Goal: Task Accomplishment & Management: Complete application form

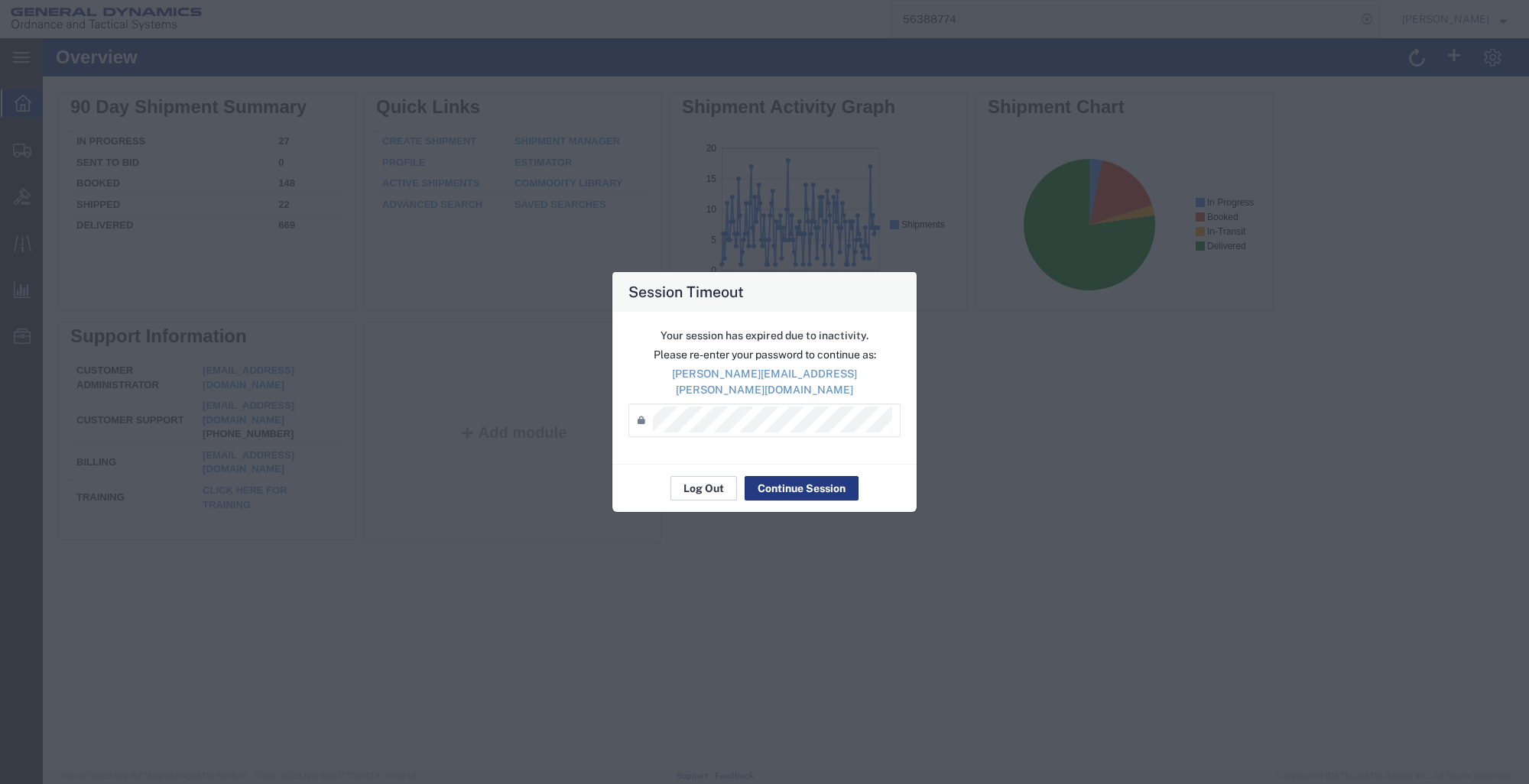
click at [702, 476] on button "Log Out" at bounding box center [703, 488] width 66 height 24
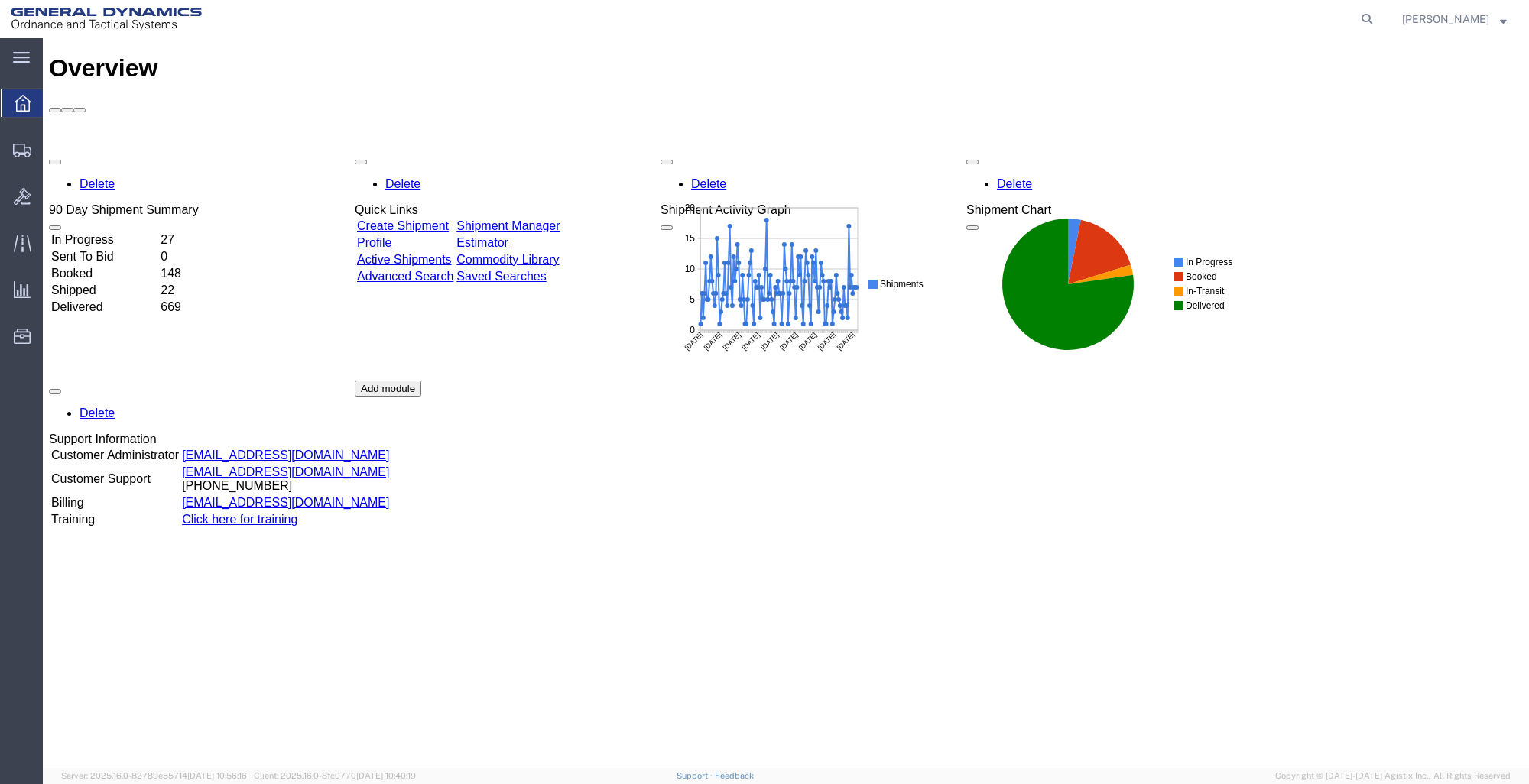
click at [442, 219] on link "Create Shipment" at bounding box center [402, 226] width 91 height 13
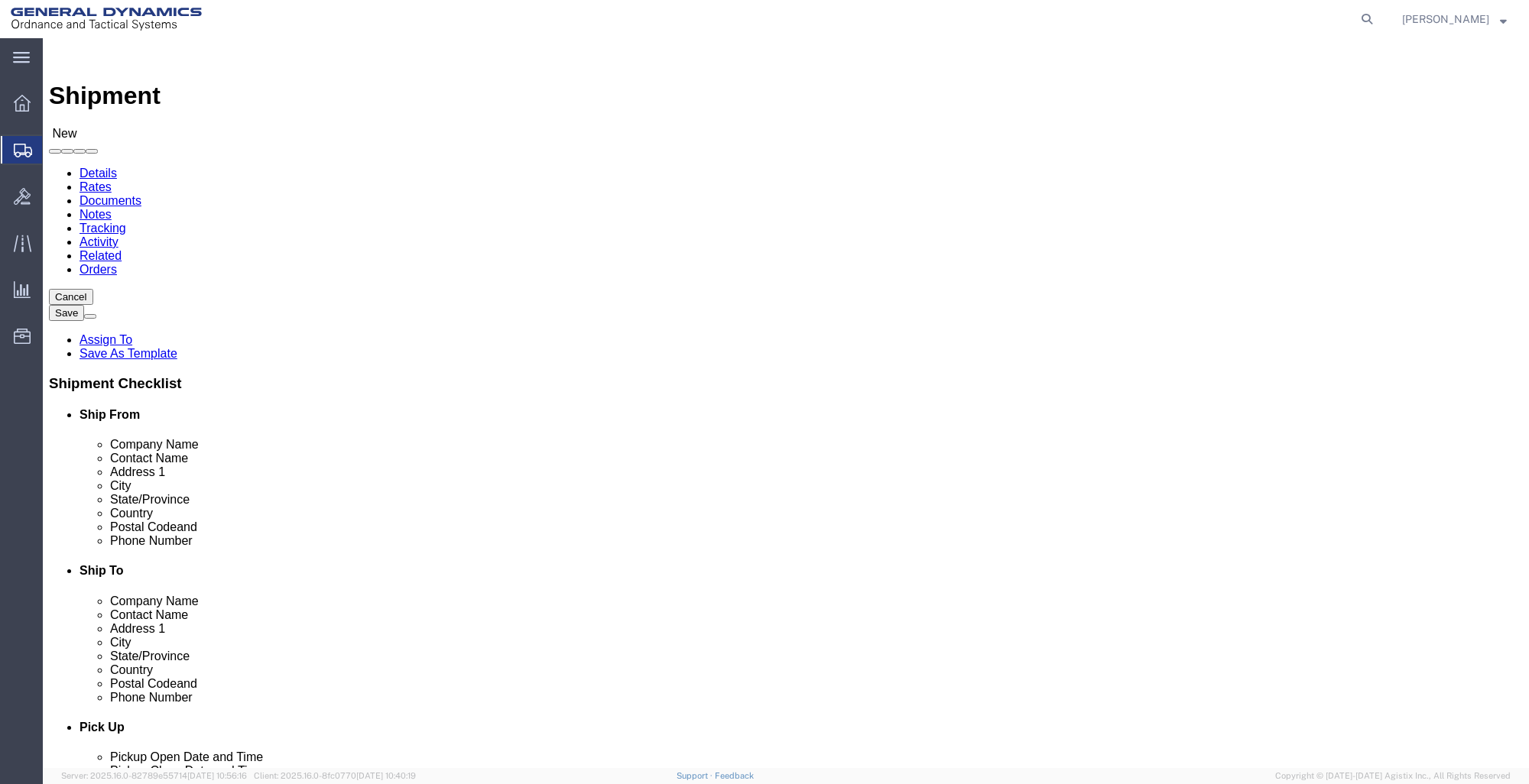
select select
click input "text"
type input "GD-OTS RED"
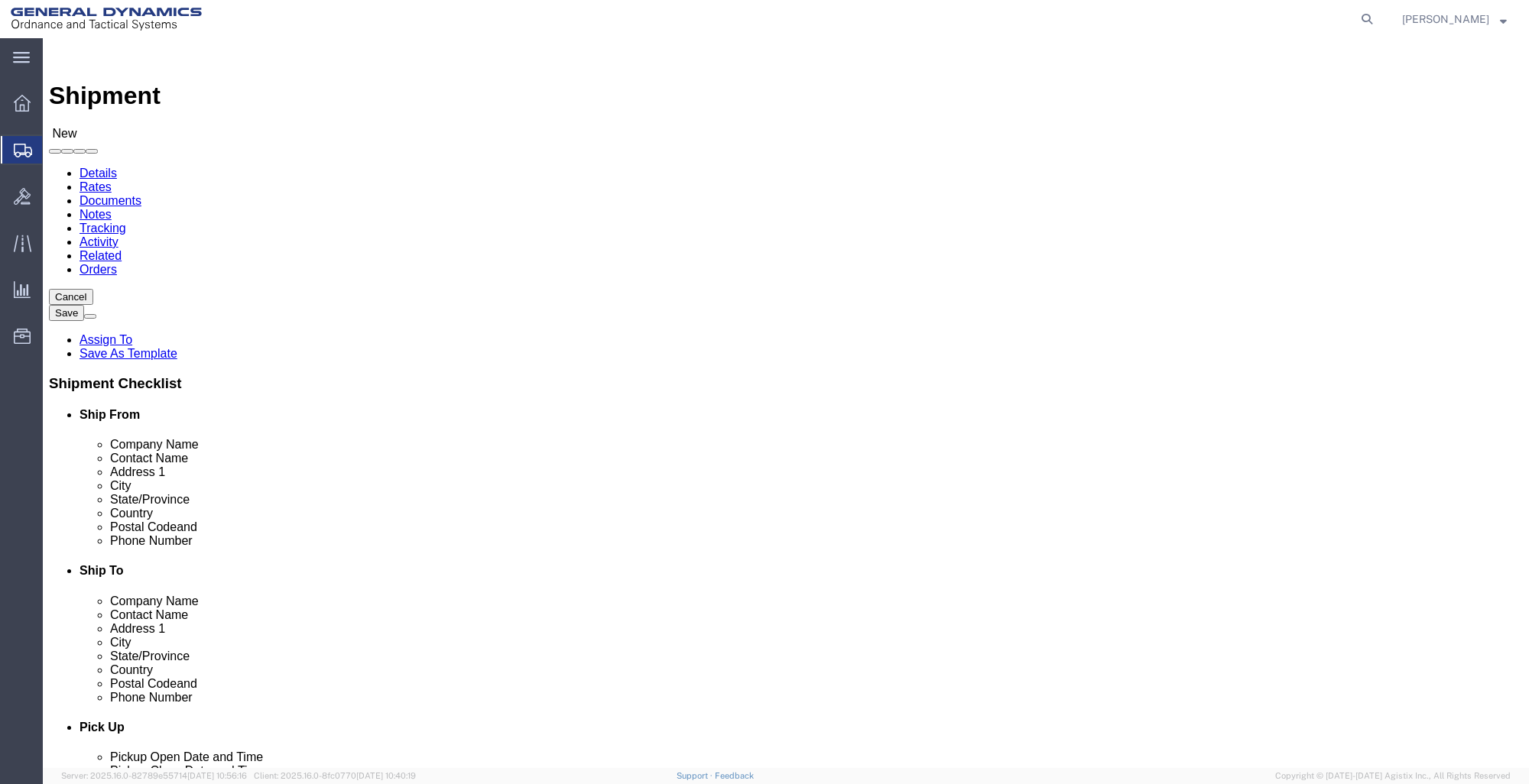
click p "- GD-OTS Red Lion - ([PERSON_NAME]) [STREET_ADDRESS] , 12:00 AM - 12:00 AM"
select select
type input "GD-OTS Red Lion"
type input "[PERSON_NAME]"
type input "[STREET_ADDRESS]"
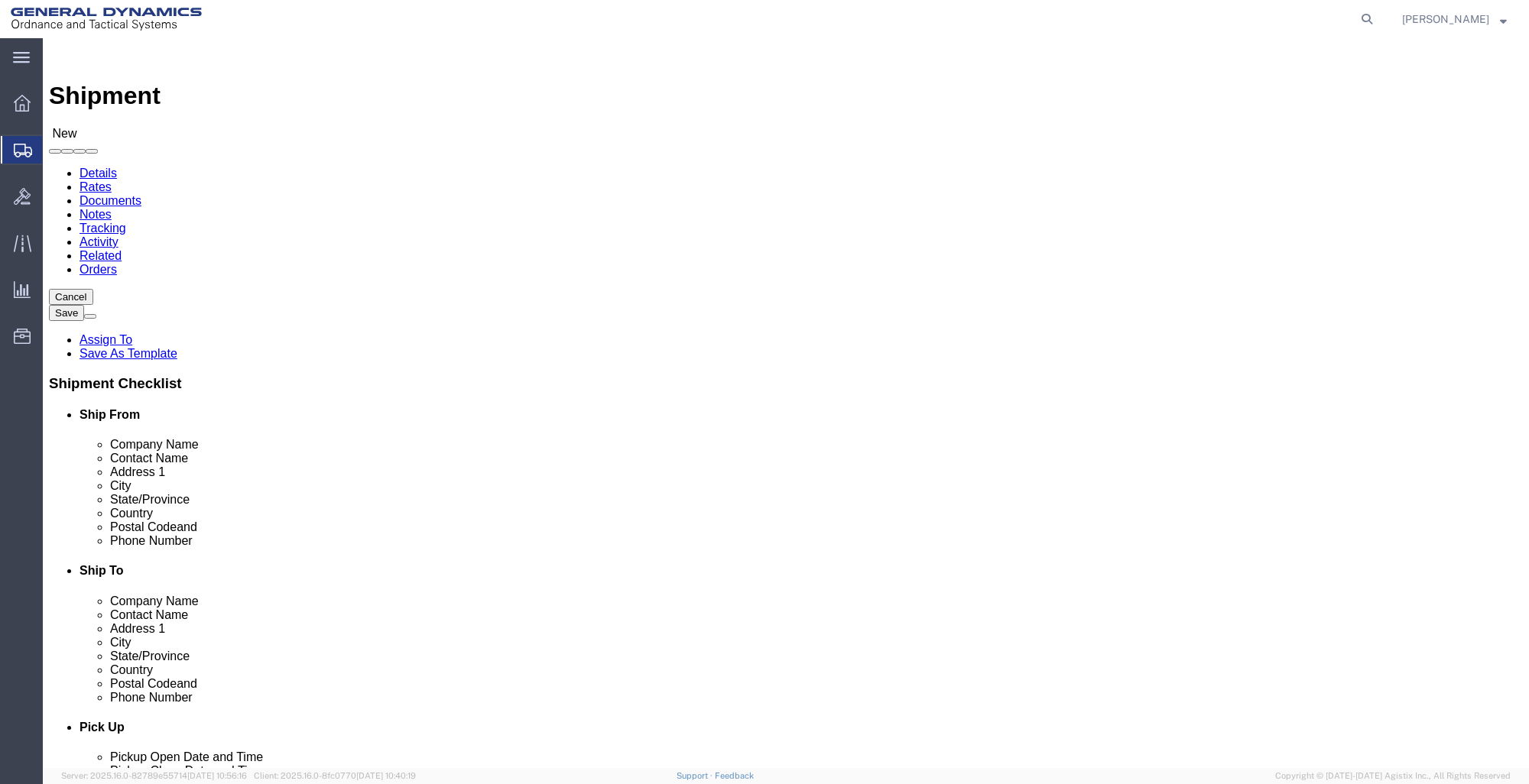
type input "RED LION"
type input "17356"
type input "[PHONE_NUMBER]"
type input "[PERSON_NAME][EMAIL_ADDRESS][PERSON_NAME][DOMAIN_NAME]"
checkbox input "true"
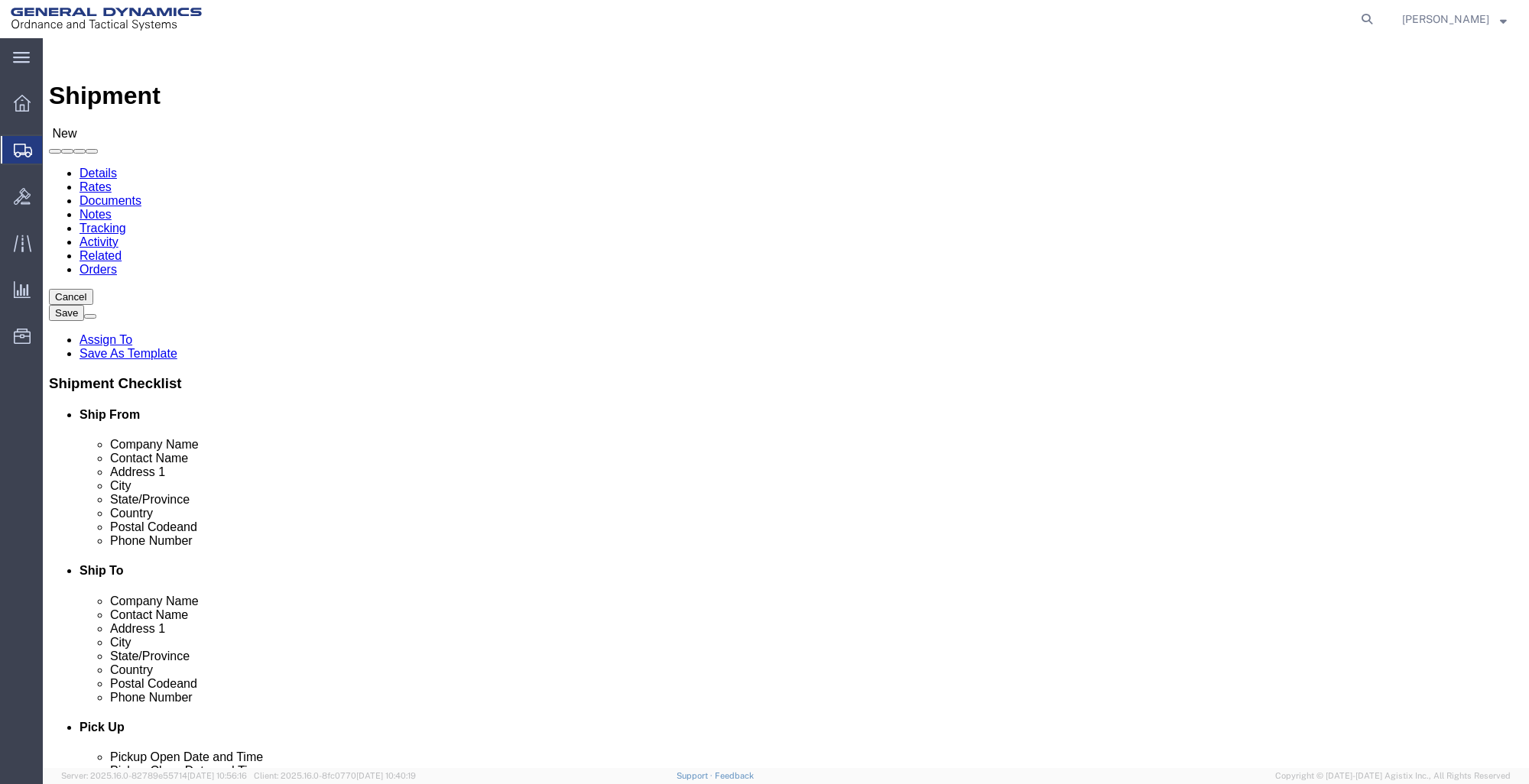
select select "PA"
type input "GD-OTS Red Lion"
click input "text"
type input "PAR"
click p "- PARAMOUNT METAL FINISHING - (RECEIVING) [STREET_ADDRESS][PERSON_NAME]"
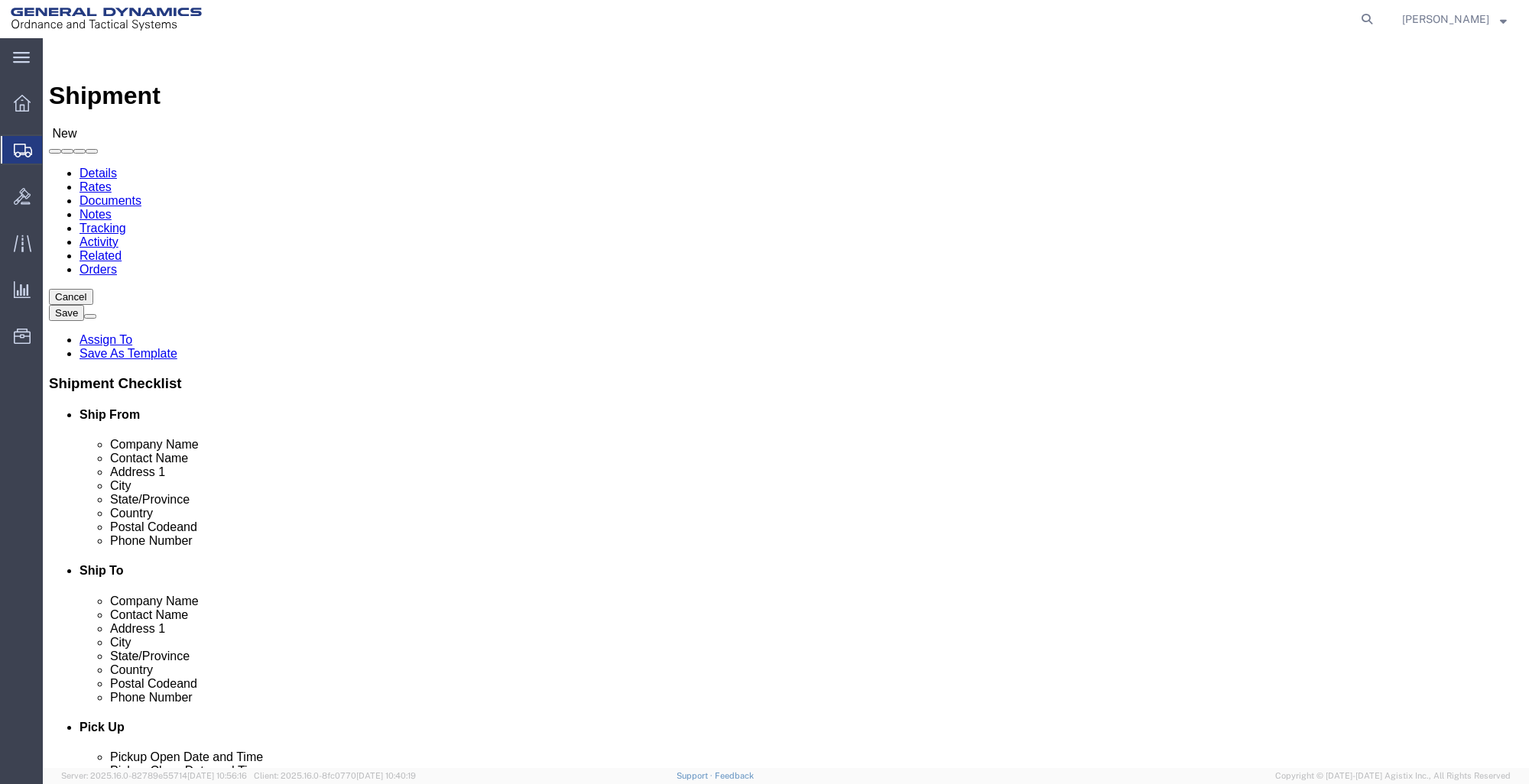
select select
type input "PARAMOUNT METAL FINISHING"
type input "RECEIVING"
type input "[STREET_ADDRESS][PERSON_NAME]"
type input "LINDEN"
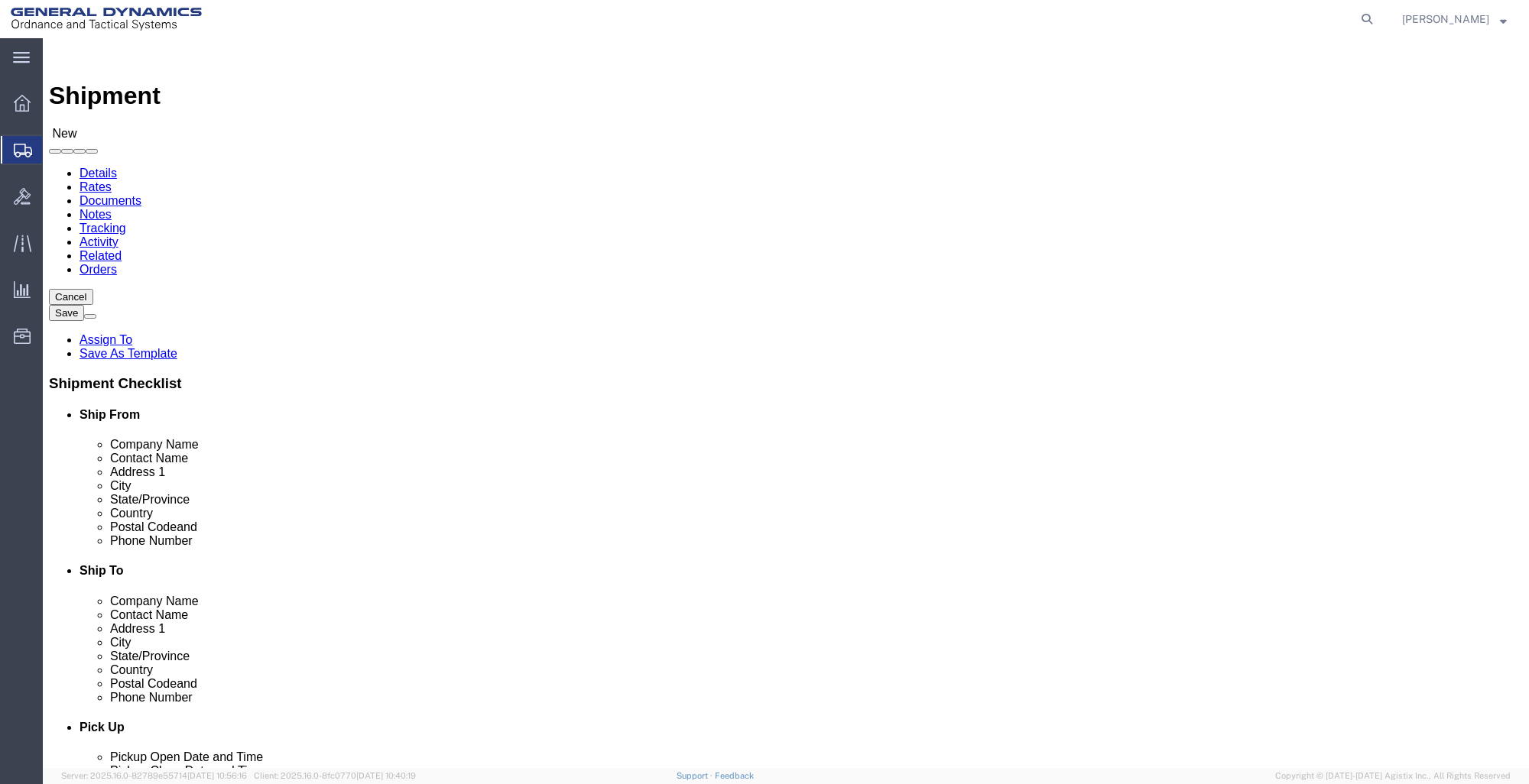
type input "07036"
type input "[PHONE_NUMBER]"
select select "NJ"
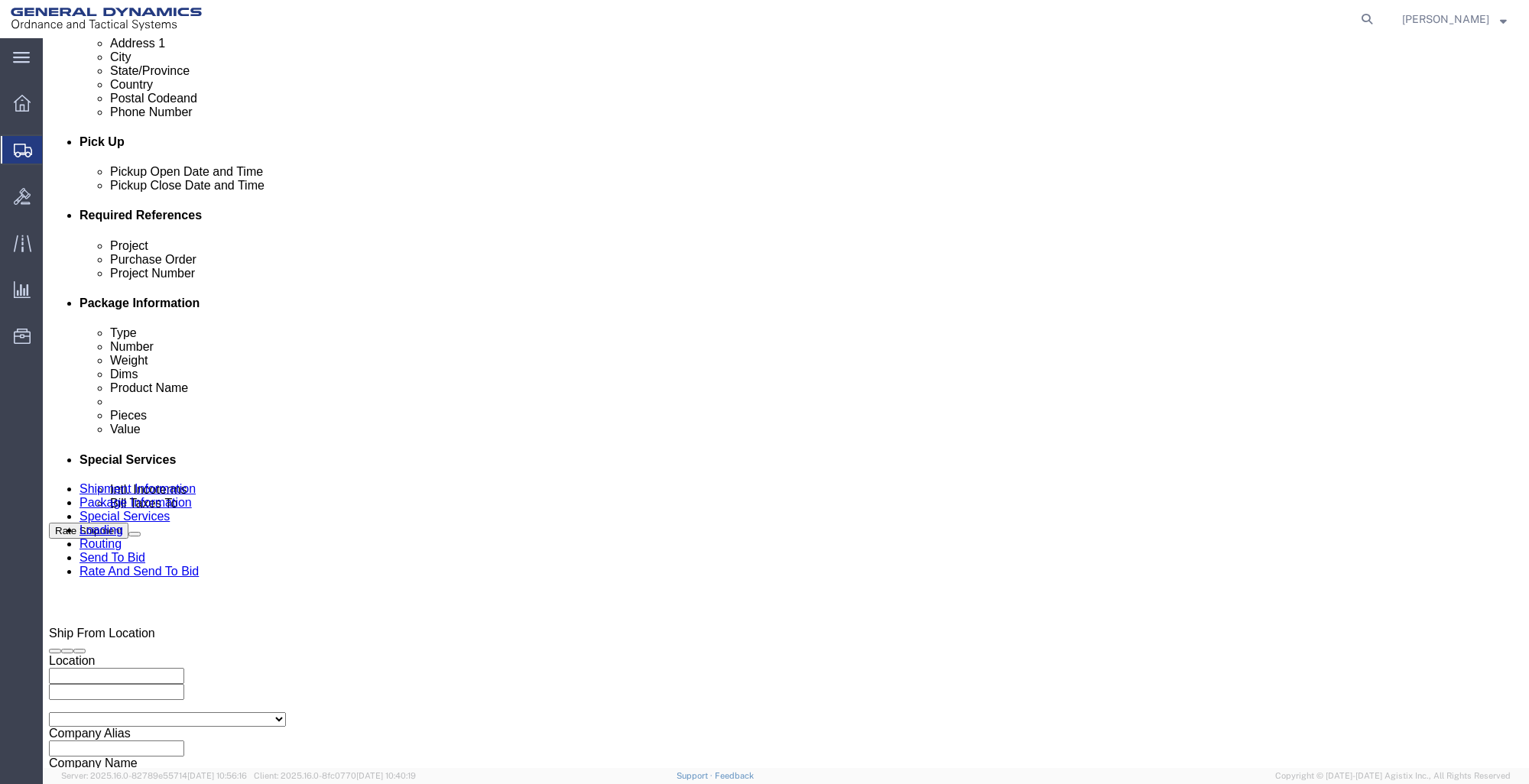
scroll to position [611, 0]
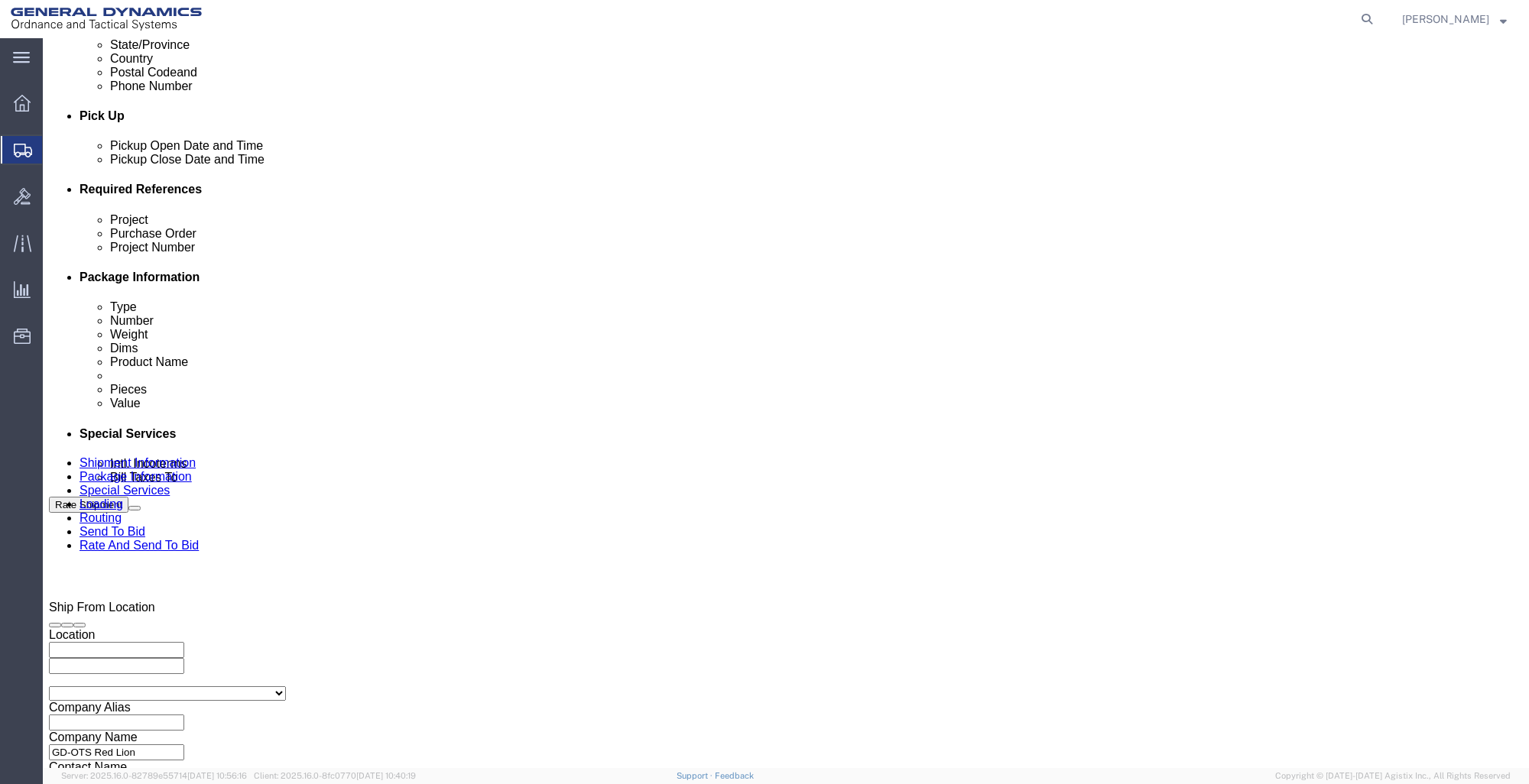
type input "PARAMOUNT METAL FINISHING"
click div "Pickup Start Date Pickup Start Time Pickup Open Date and Time [DATE] 12:00 AM"
click div "[DATE] 12:00 AM"
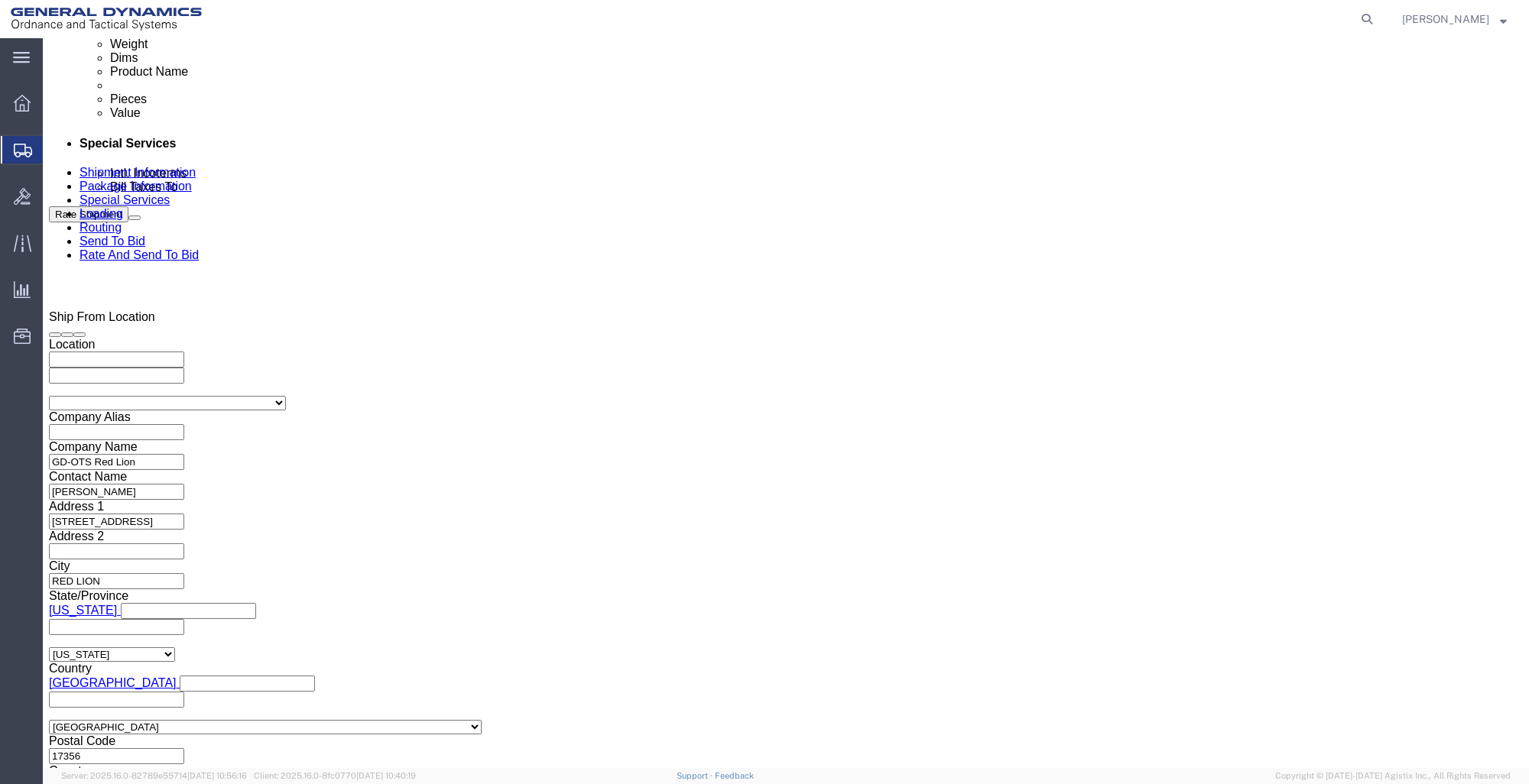
click button "Apply"
click input "text"
type input "30100301"
click input "text"
type input "53322"
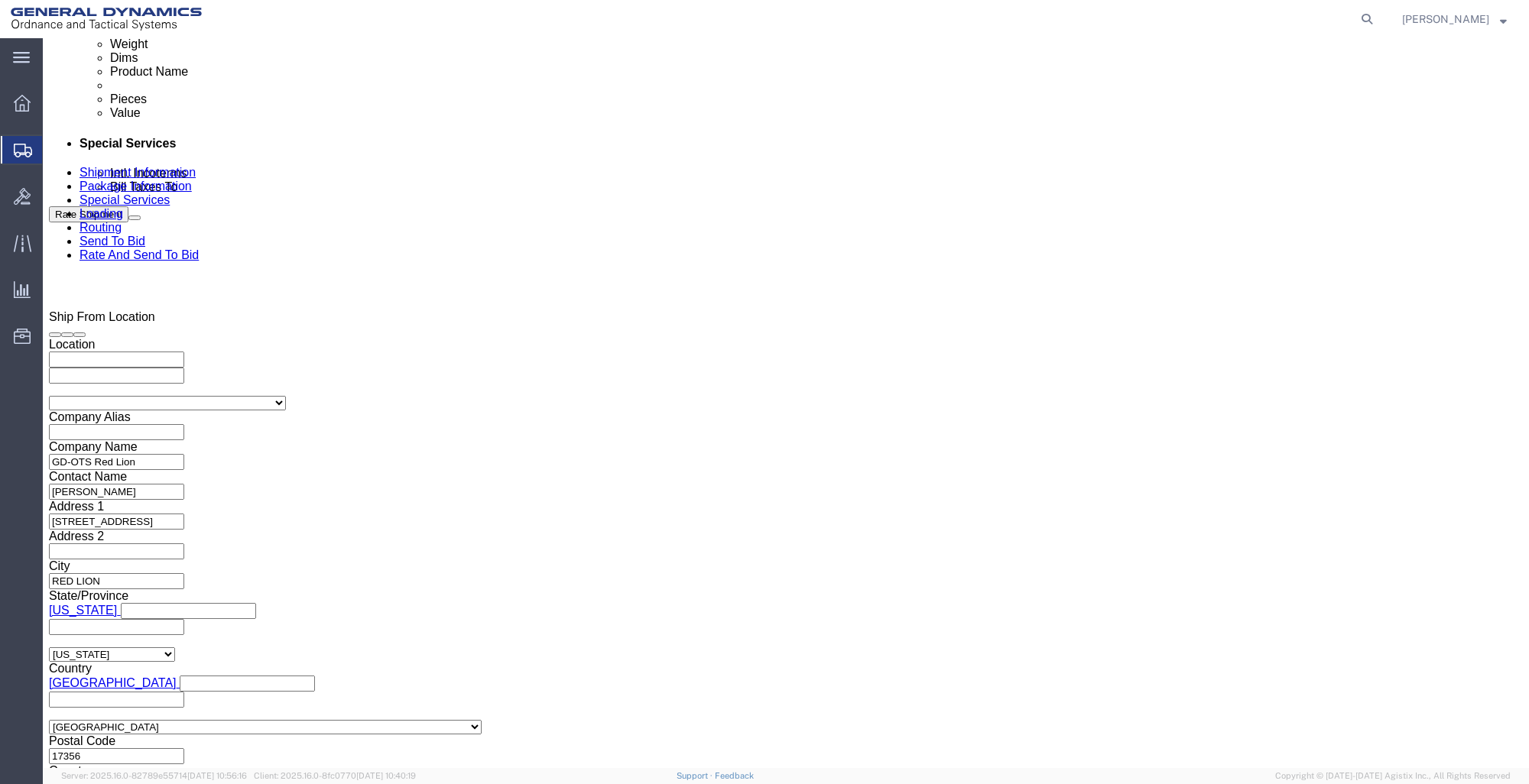
click input "text"
type input "9000"
click button "Continue"
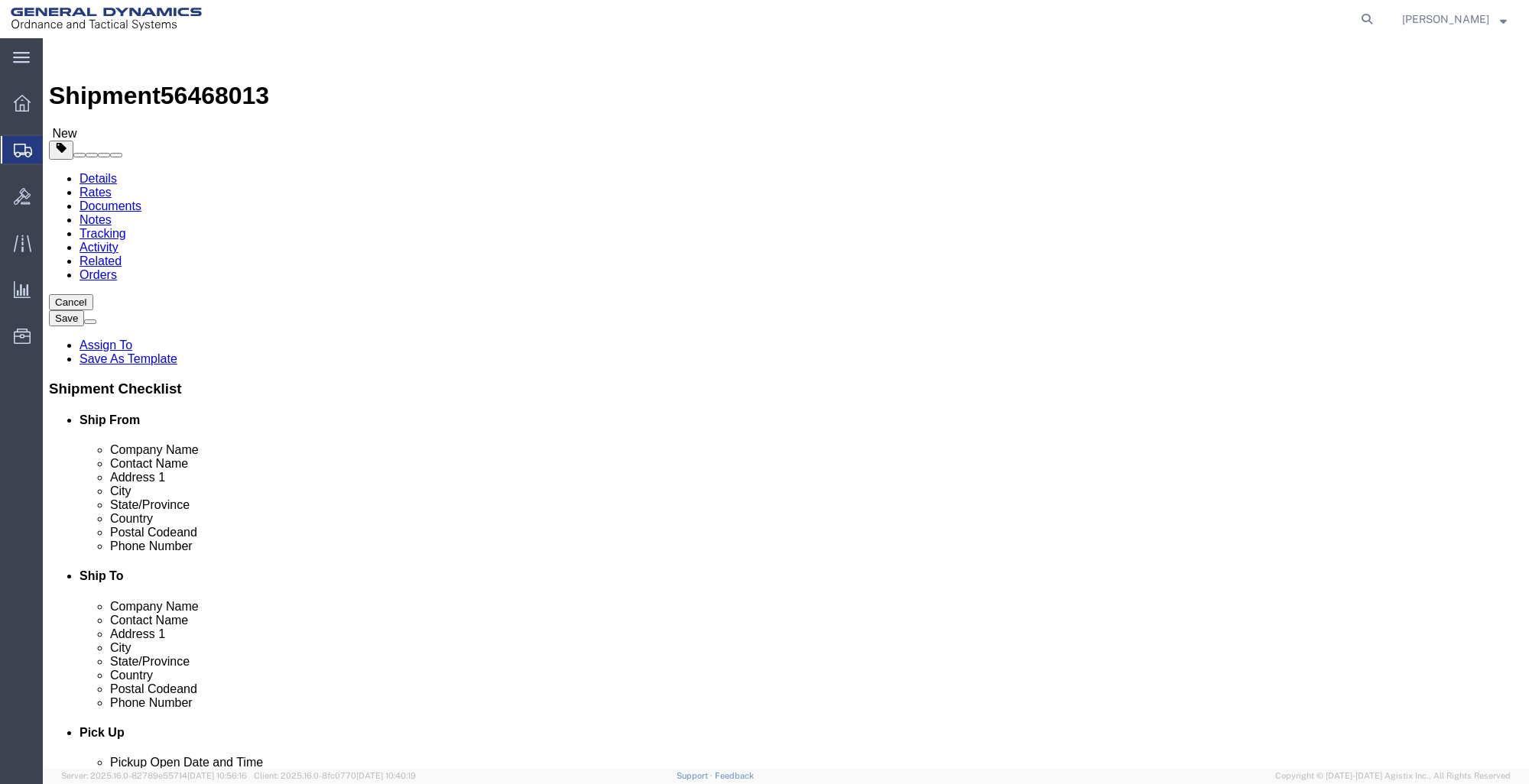
click select "Select Bale(s) Basket(s) Bolt(s) Bottle(s) Buckets Bulk Bundle(s) Can(s) Cardbo…"
select select "CRAT"
click select "Select Bale(s) Basket(s) Bolt(s) Bottle(s) Buckets Bulk Bundle(s) Can(s) Cardbo…"
click input "1"
type input "31"
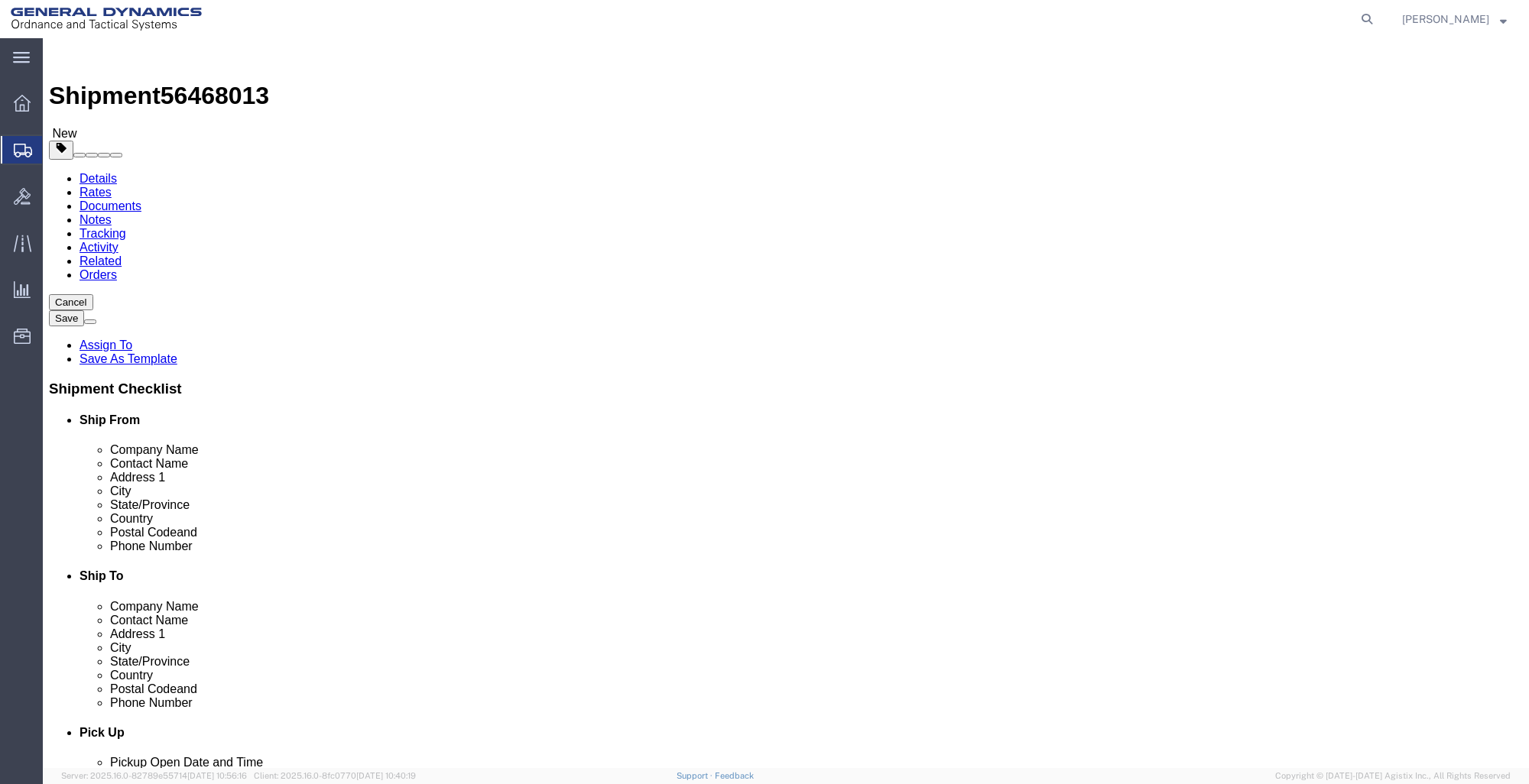
click input "text"
type input "45"
type input "47"
type input "20"
click input "0.00"
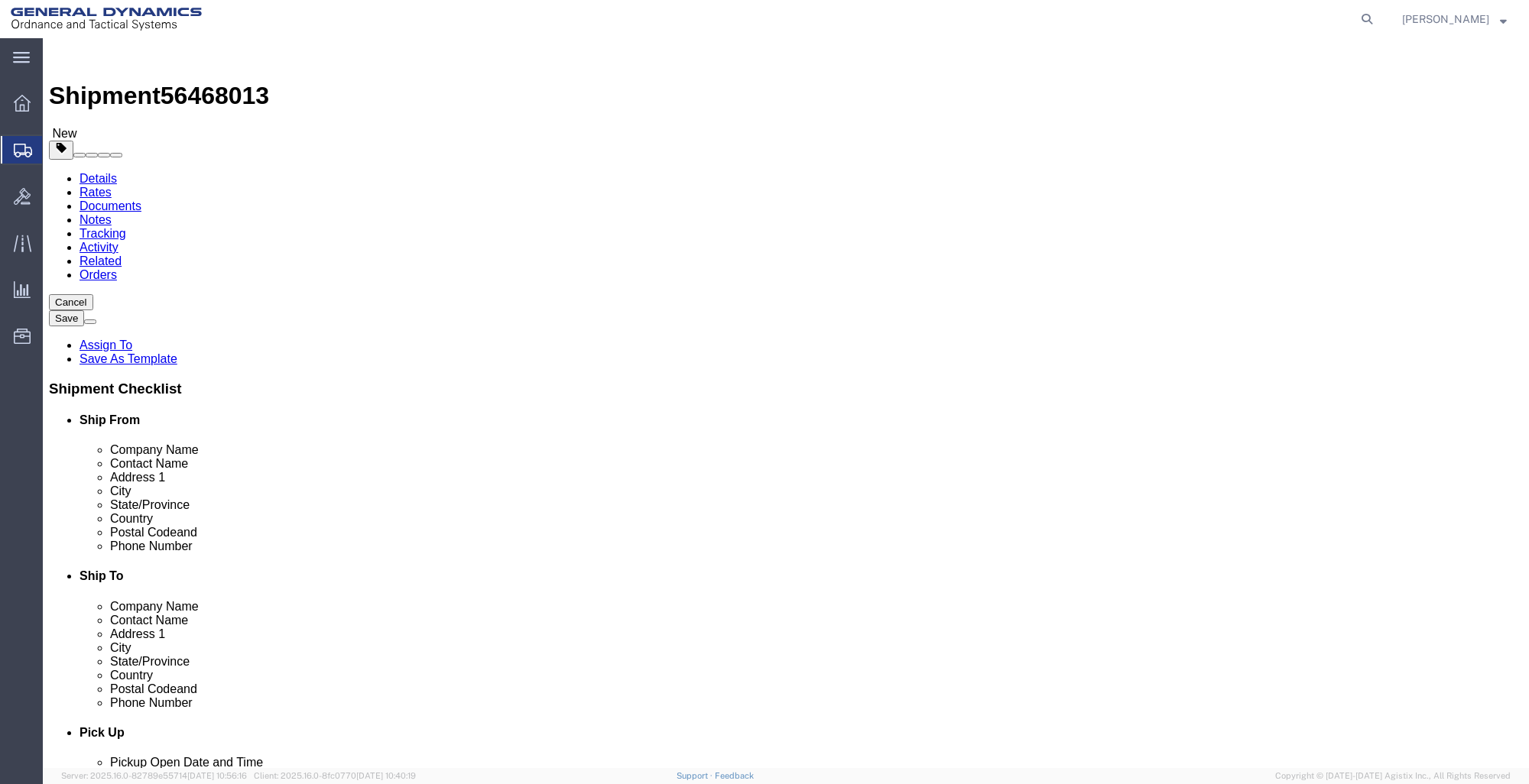
type input "0"
type input "22165"
click link "Add Content"
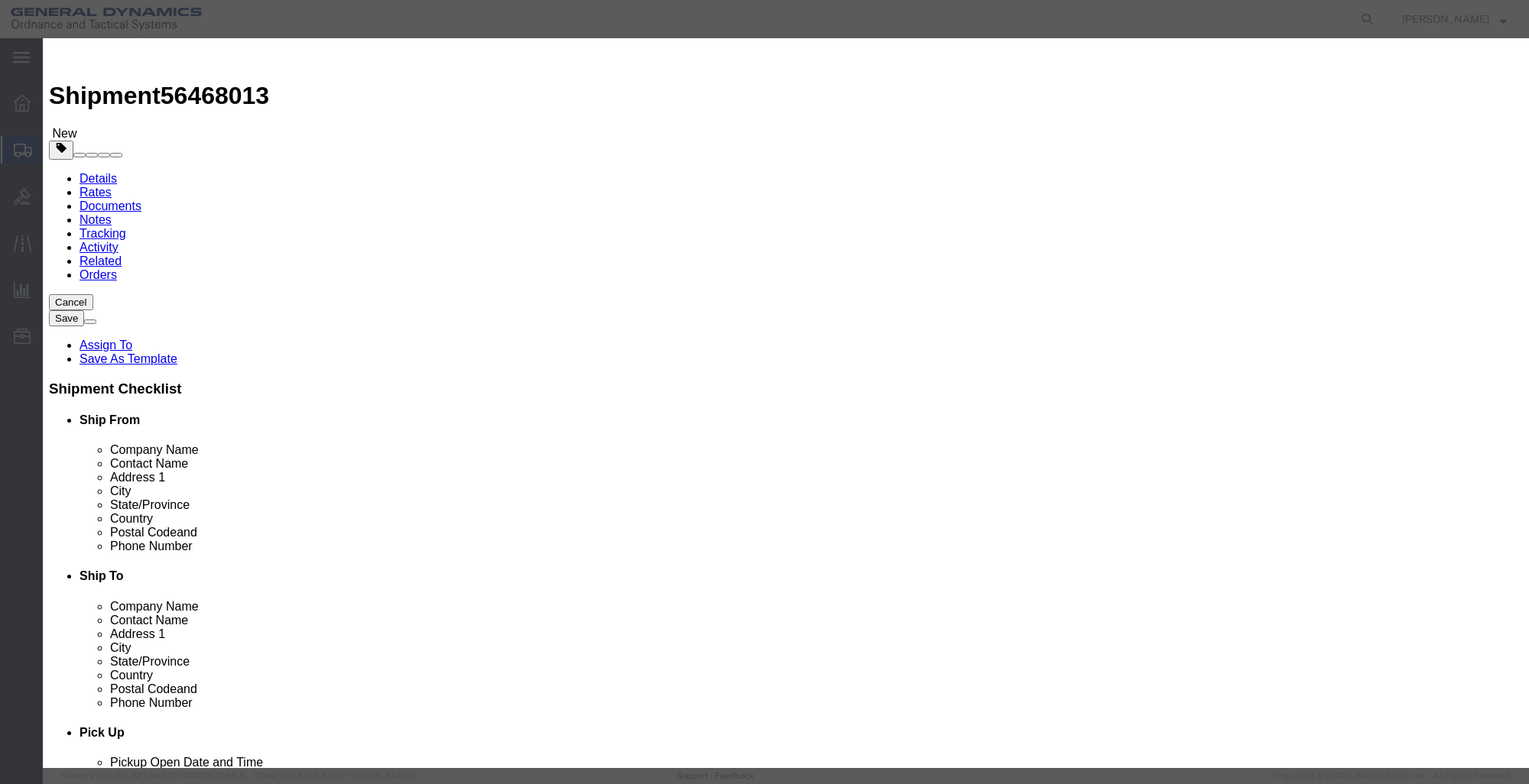
click input "text"
type input "M1002 BODY"
select select "US"
click input "0"
type input "2295"
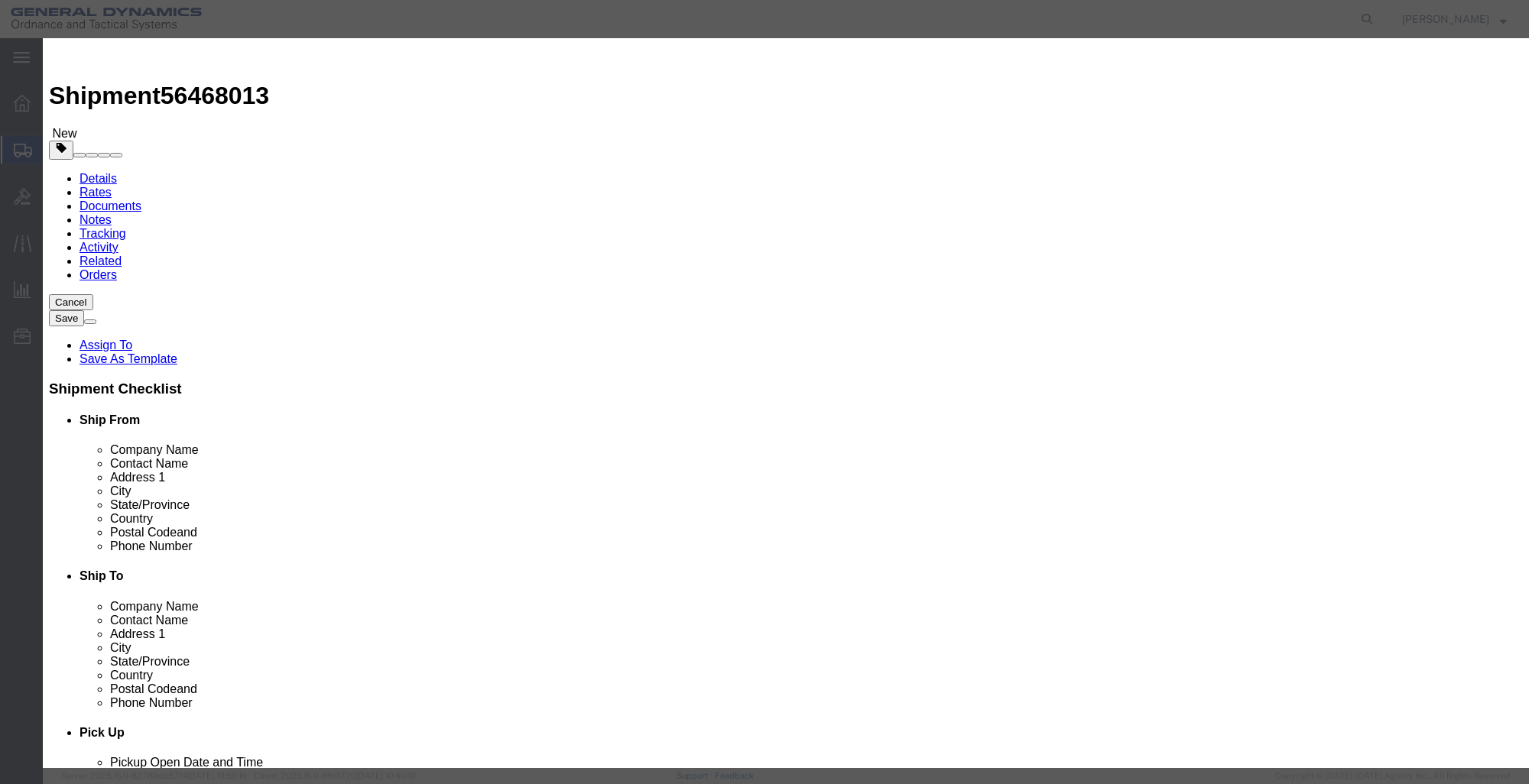
click input "text"
type input "1"
click select "Select 50 55 60 65 70 85 92.5 100 125 175 250 300 400"
select select "85"
click select "Select 50 55 60 65 70 85 92.5 100 125 175 250 300 400"
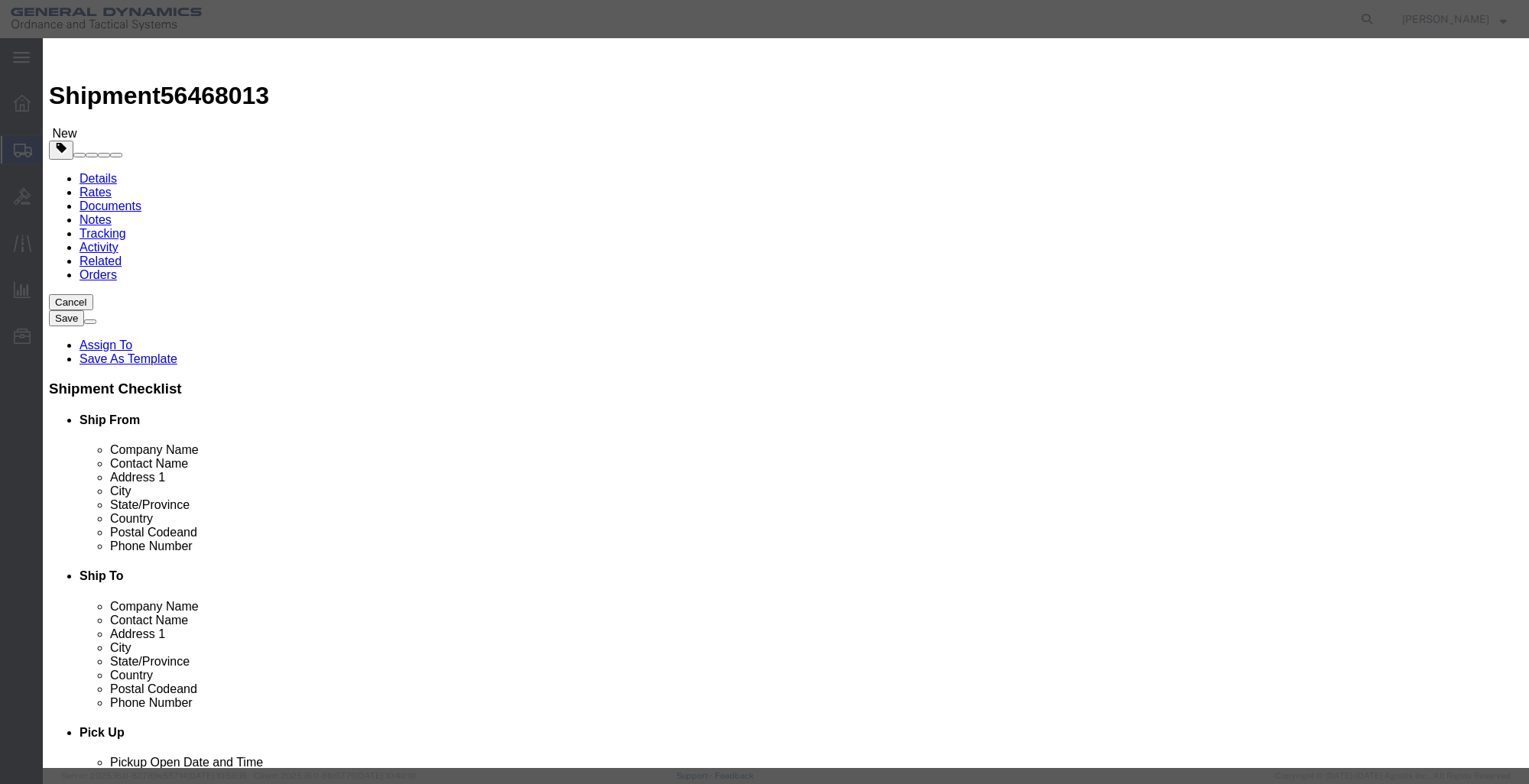
click button "Save & Close"
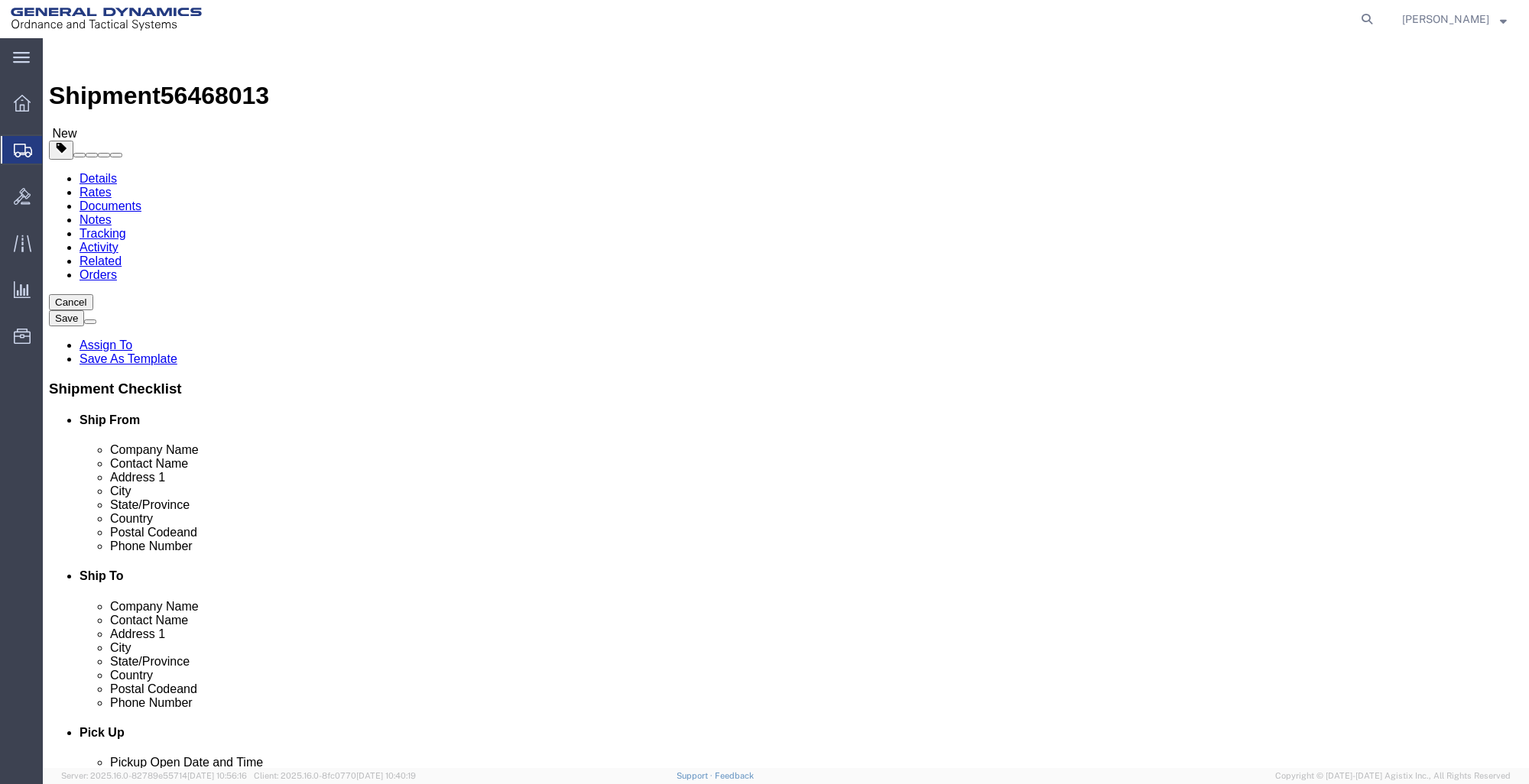
click link "Add Package"
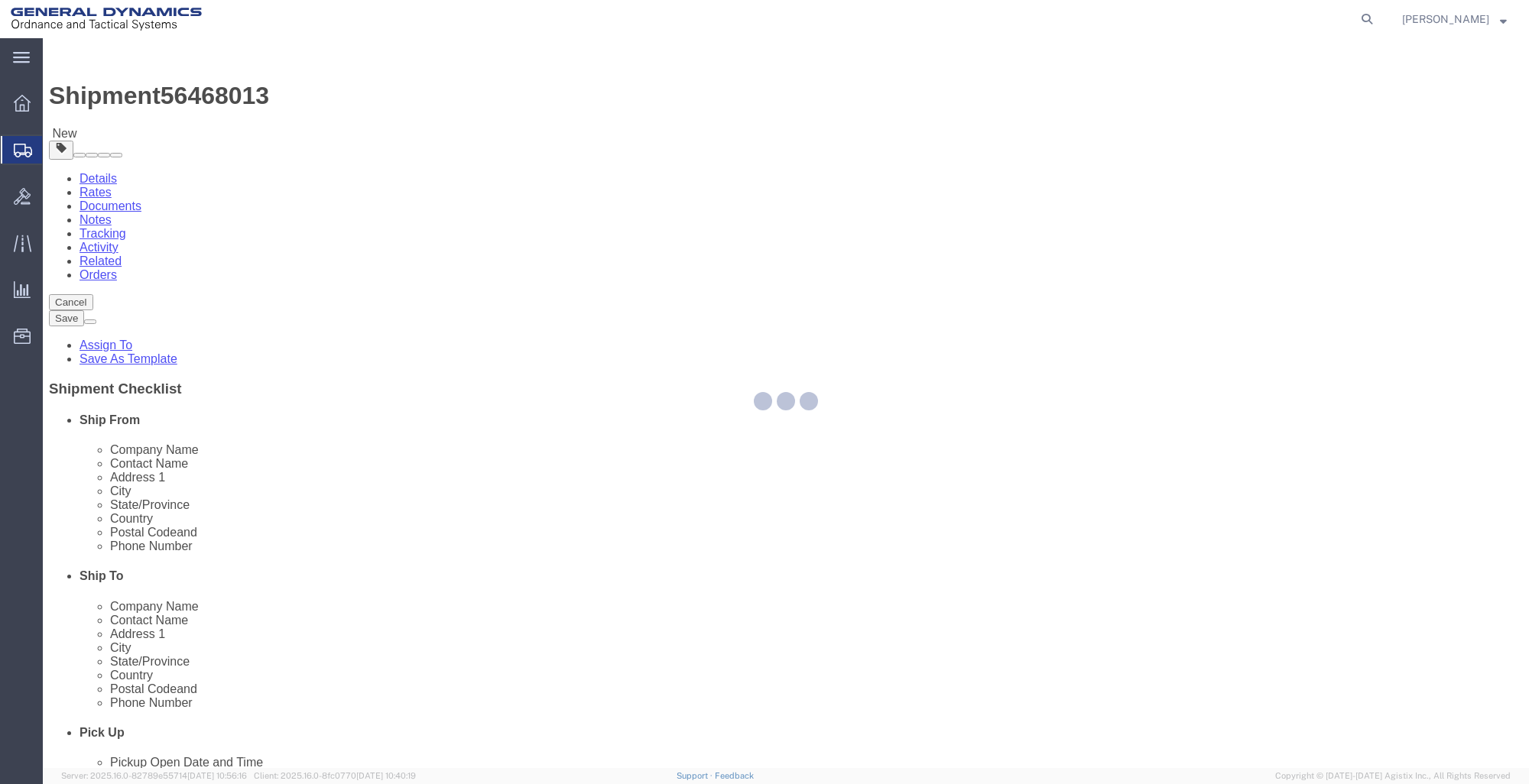
select select "CRAT"
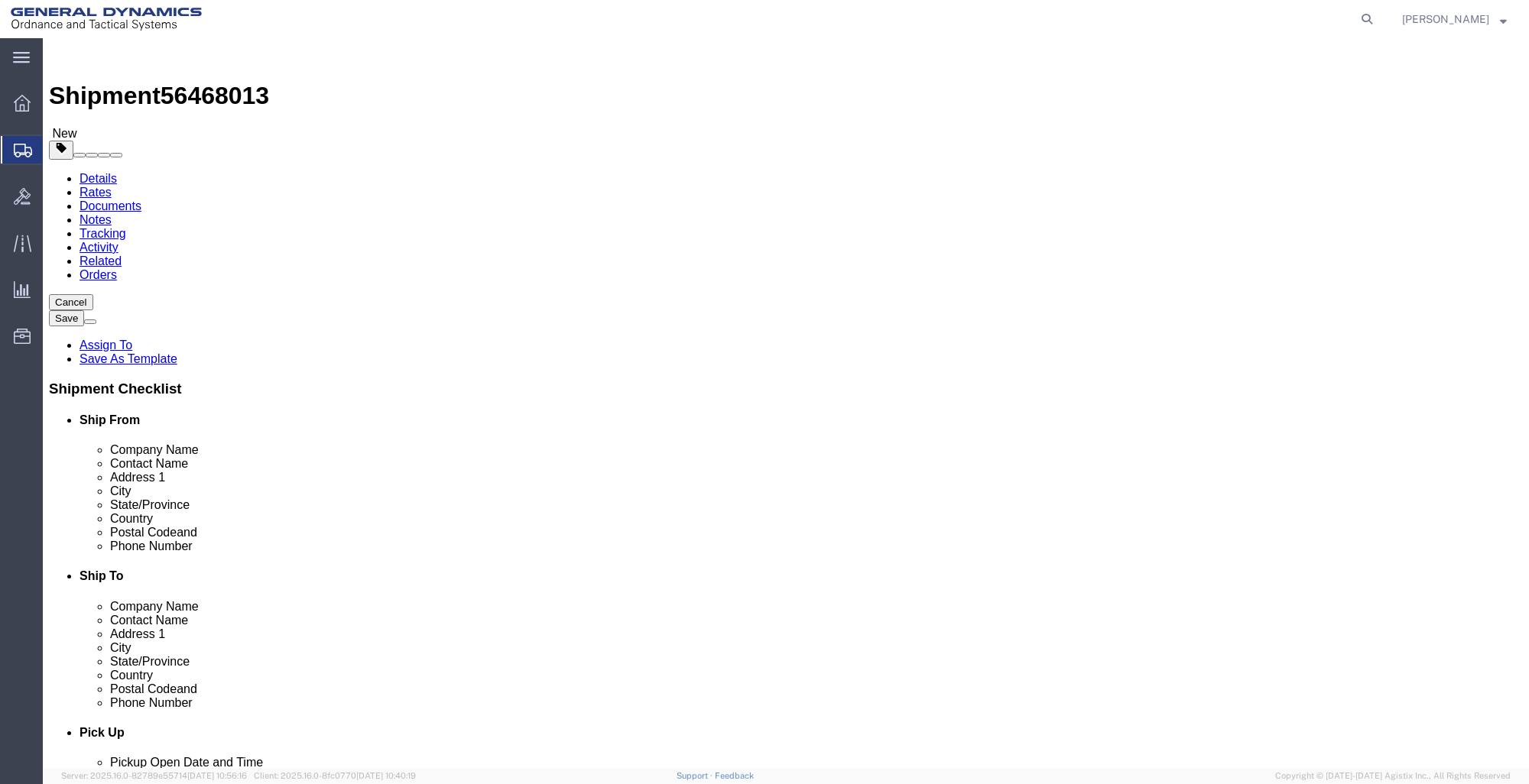
click select "Select Bale(s) Basket(s) Bolt(s) Bottle(s) Buckets Bulk Bundle(s) Can(s) Cardbo…"
select select "CRAT"
click select "Select Bale(s) Basket(s) Bolt(s) Bottle(s) Buckets Bulk Bundle(s) Can(s) Cardbo…"
click input "1"
type input "10"
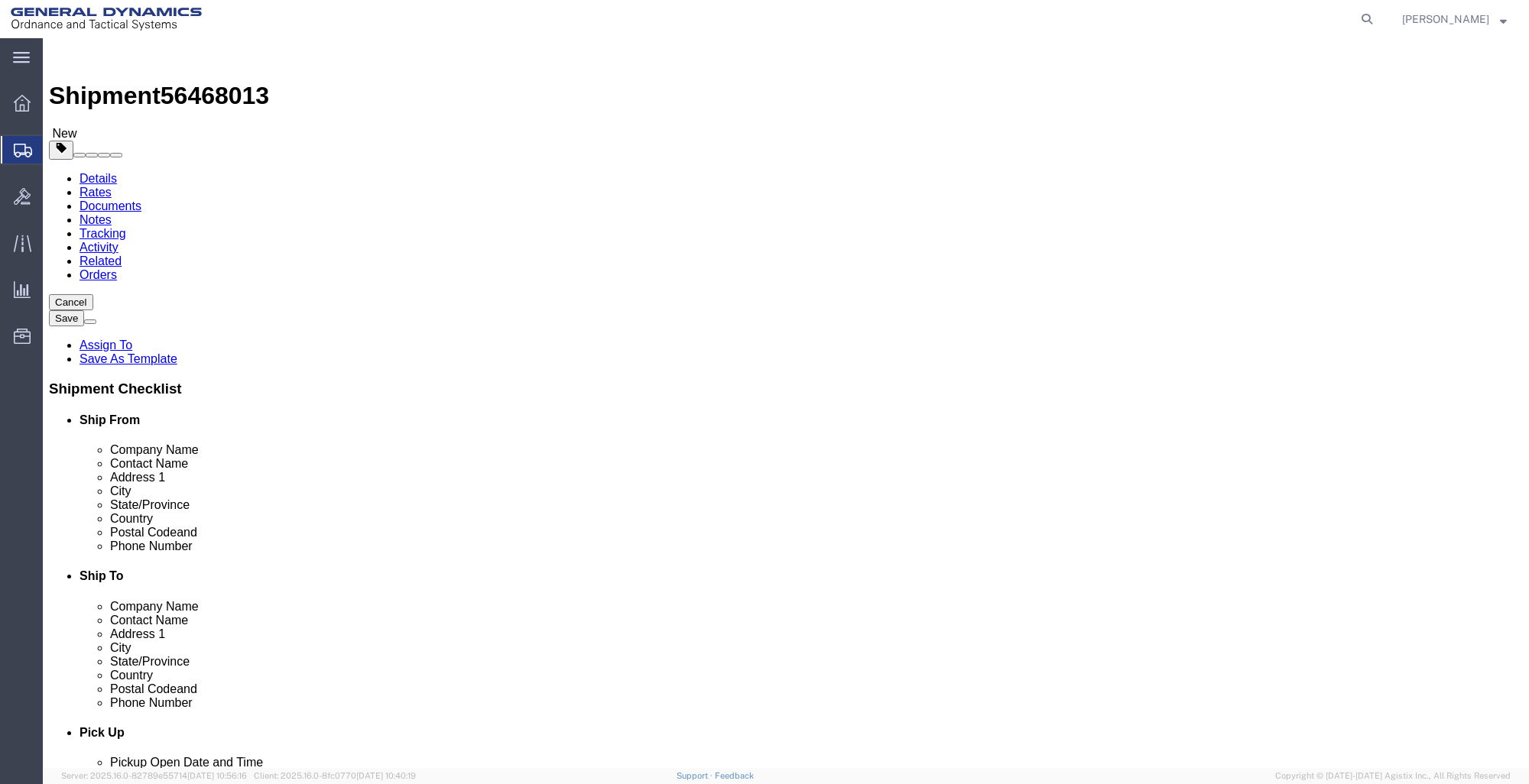
click input "text"
type input "45"
type input "48"
type input "40"
click input "0.00"
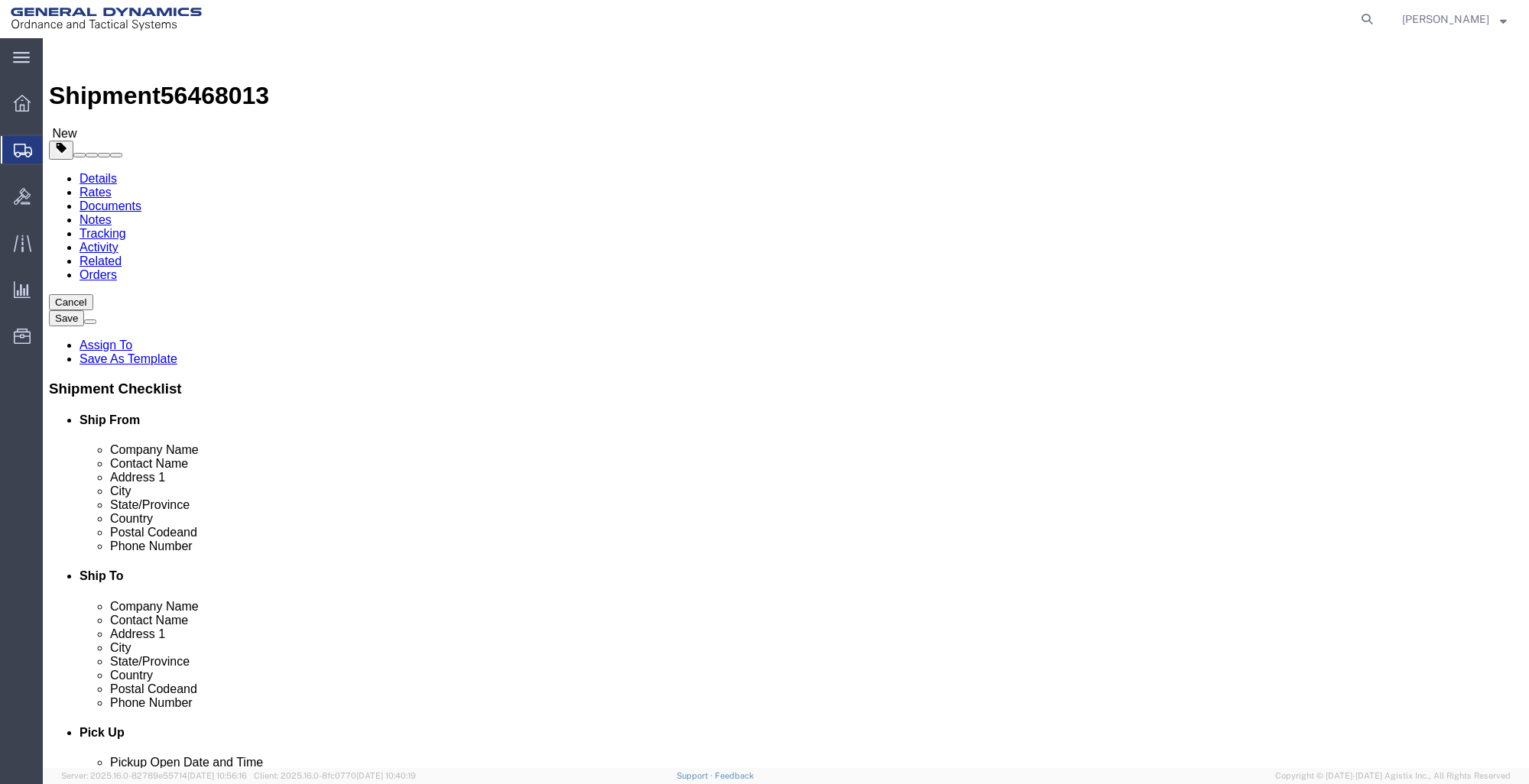
type input "0"
type input "9190"
click link "Add Content"
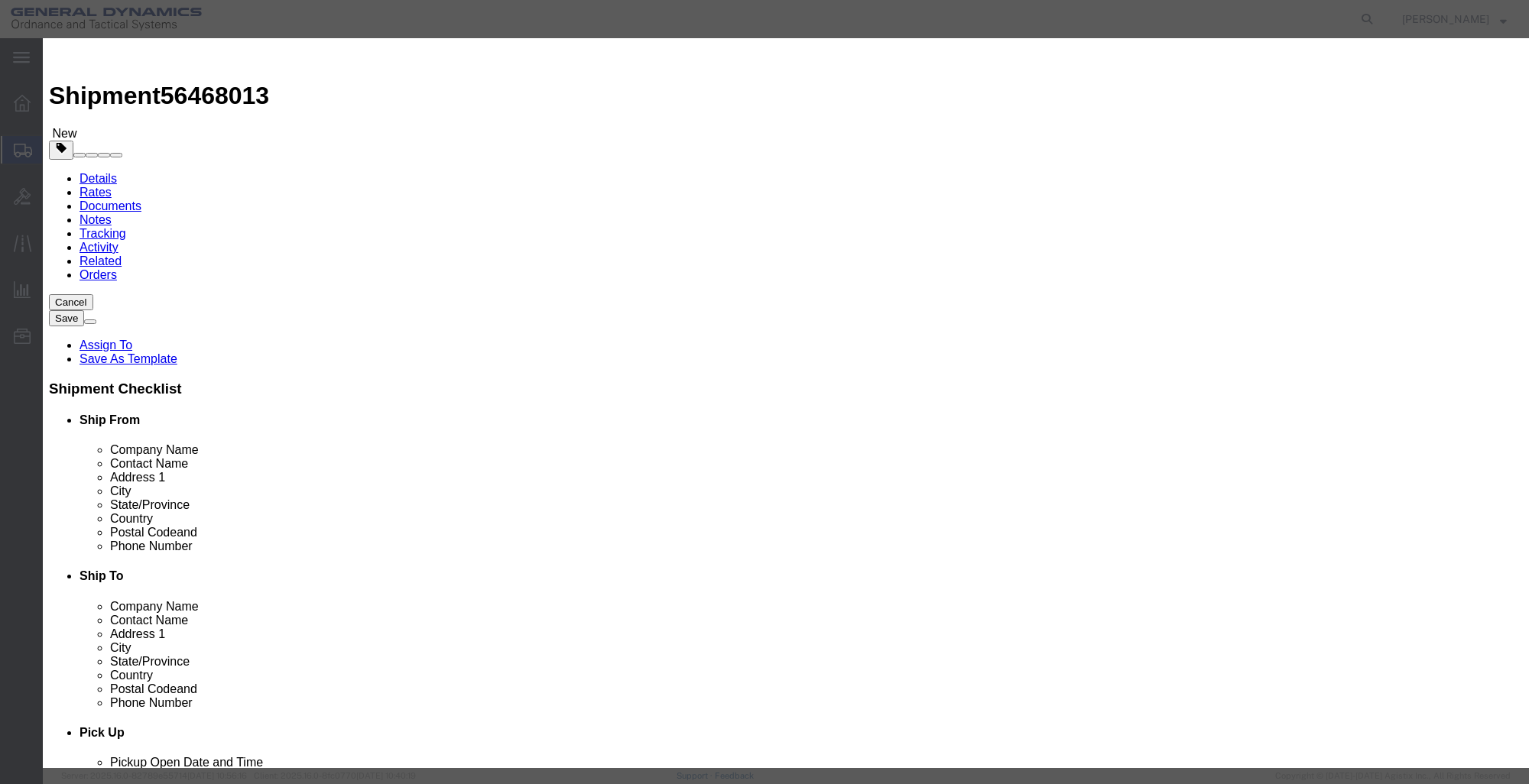
click input "text"
type input "M1002 NOSE"
select select "US"
click input "0"
type input "774"
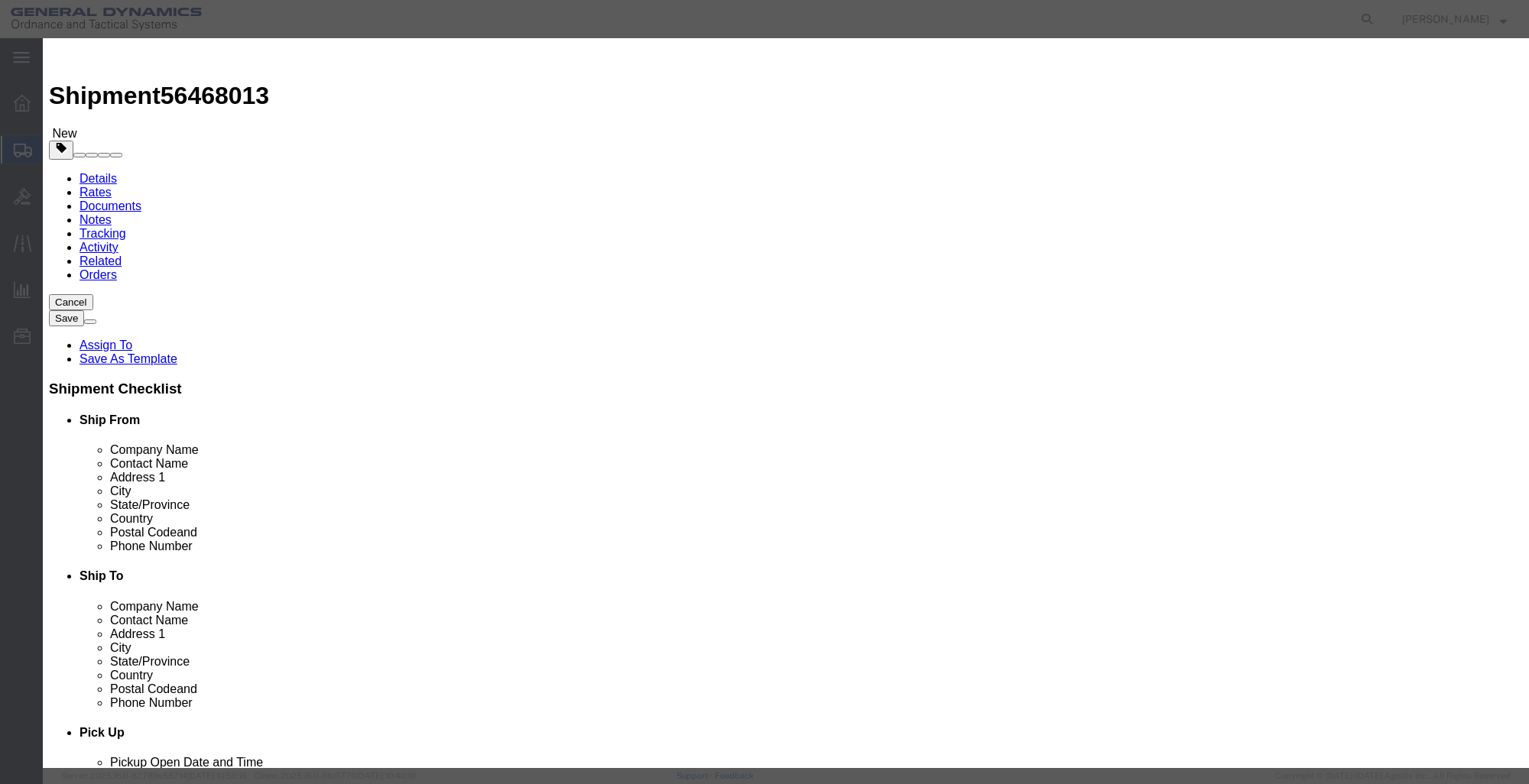
click input "text"
type input "1"
click select "Select 50 55 60 65 70 85 92.5 100 125 175 250 300 400"
select select "85"
click select "Select 50 55 60 65 70 85 92.5 100 125 175 250 300 400"
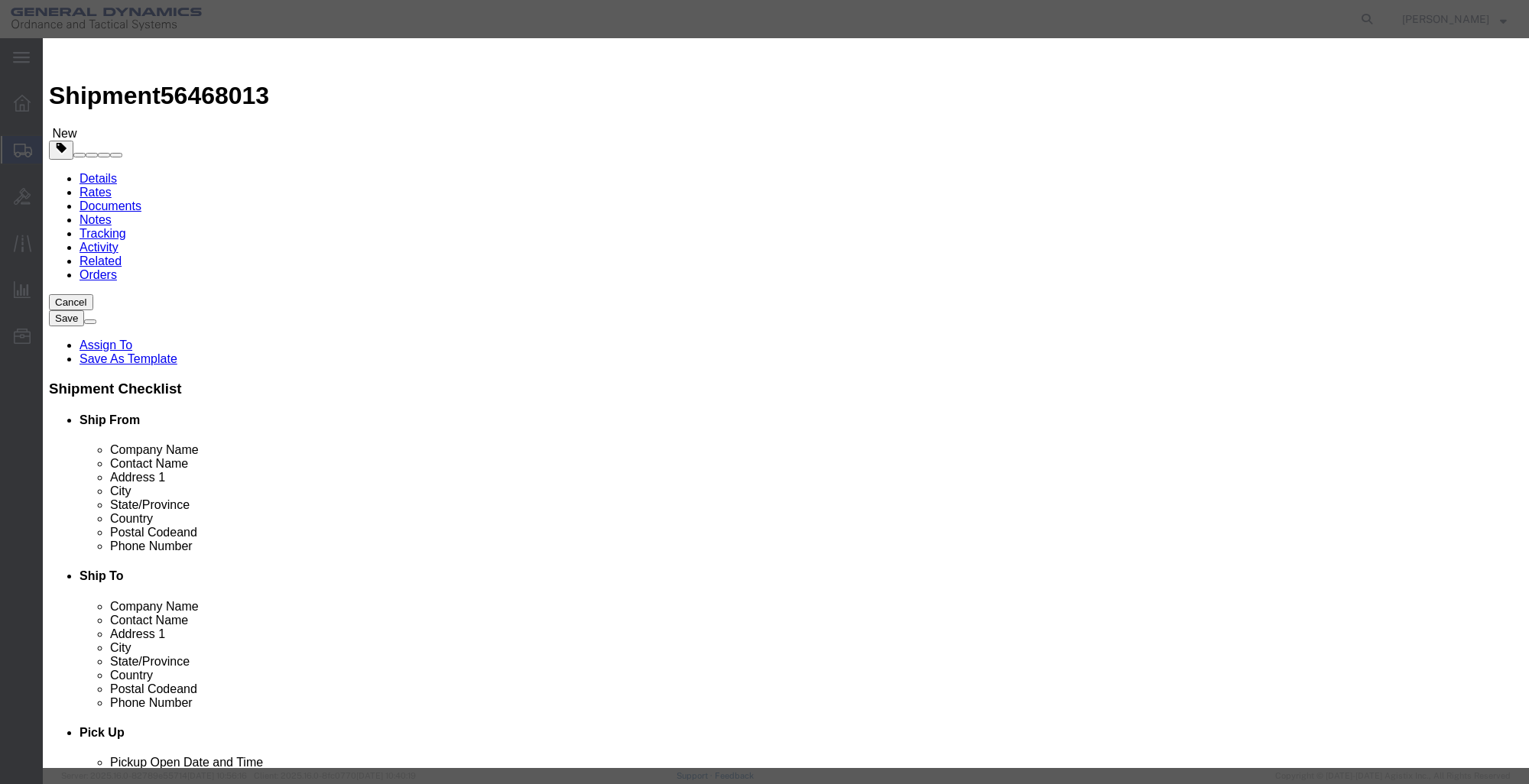
click button "Save & Close"
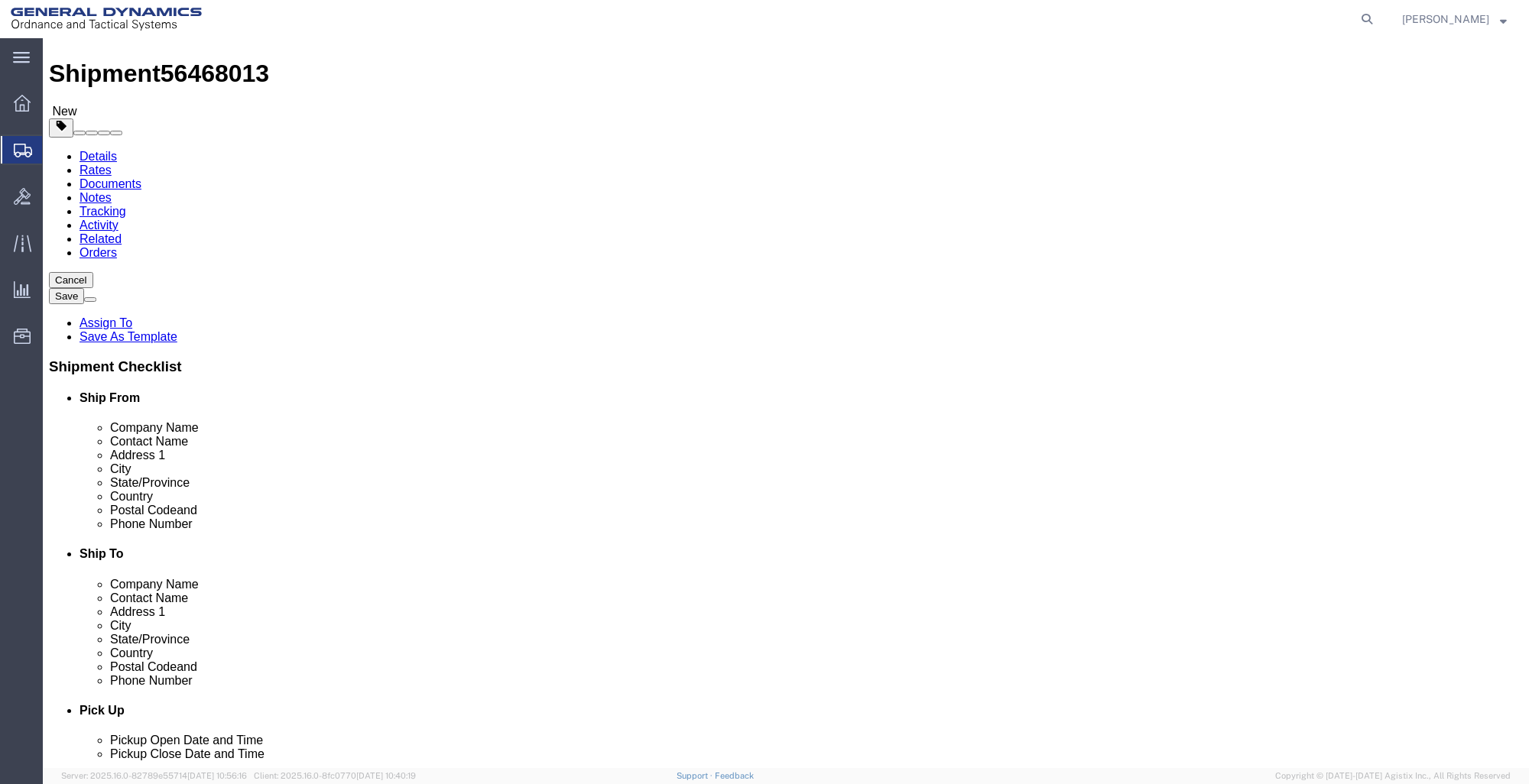
scroll to position [46, 0]
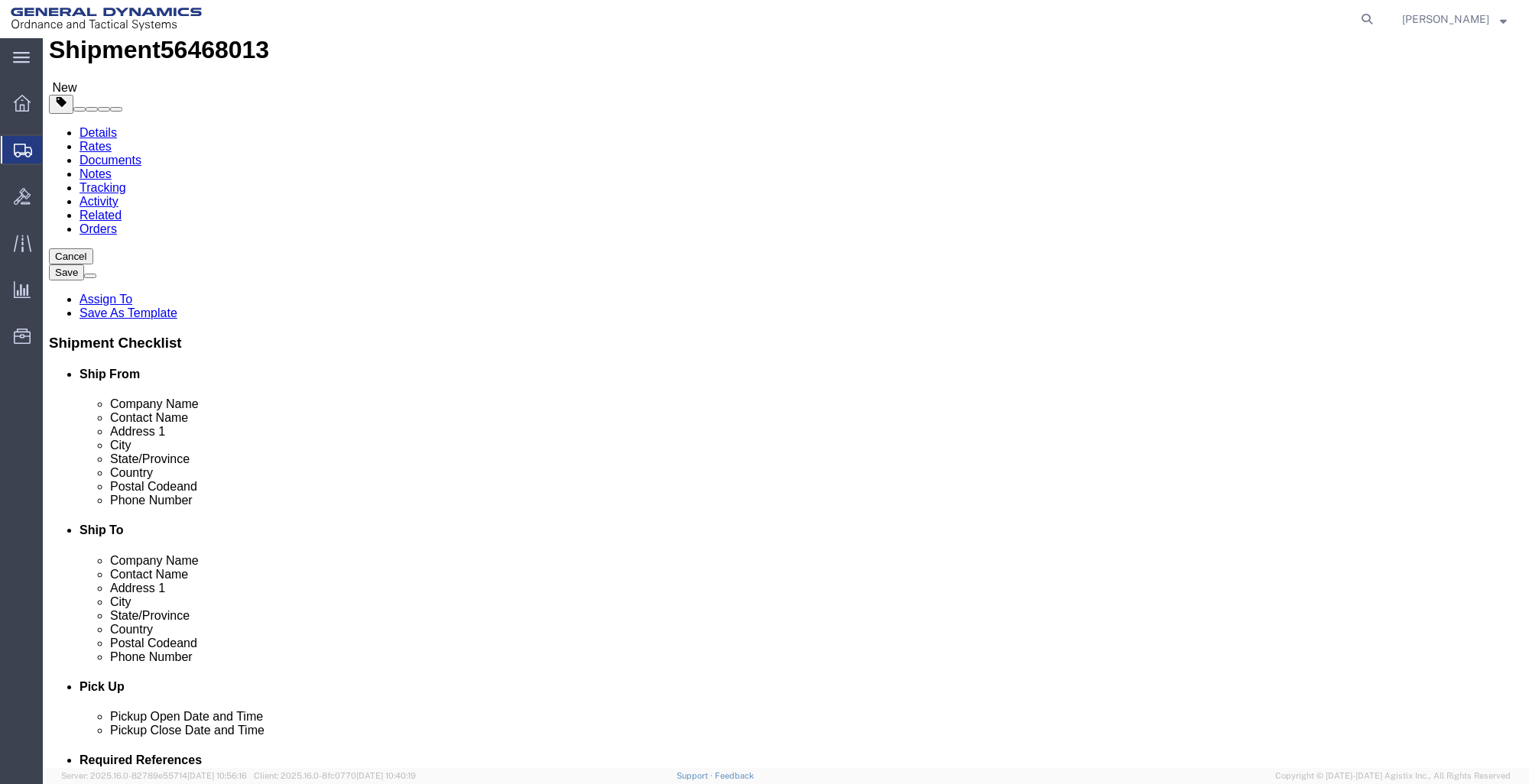
click button "Rate Shipment"
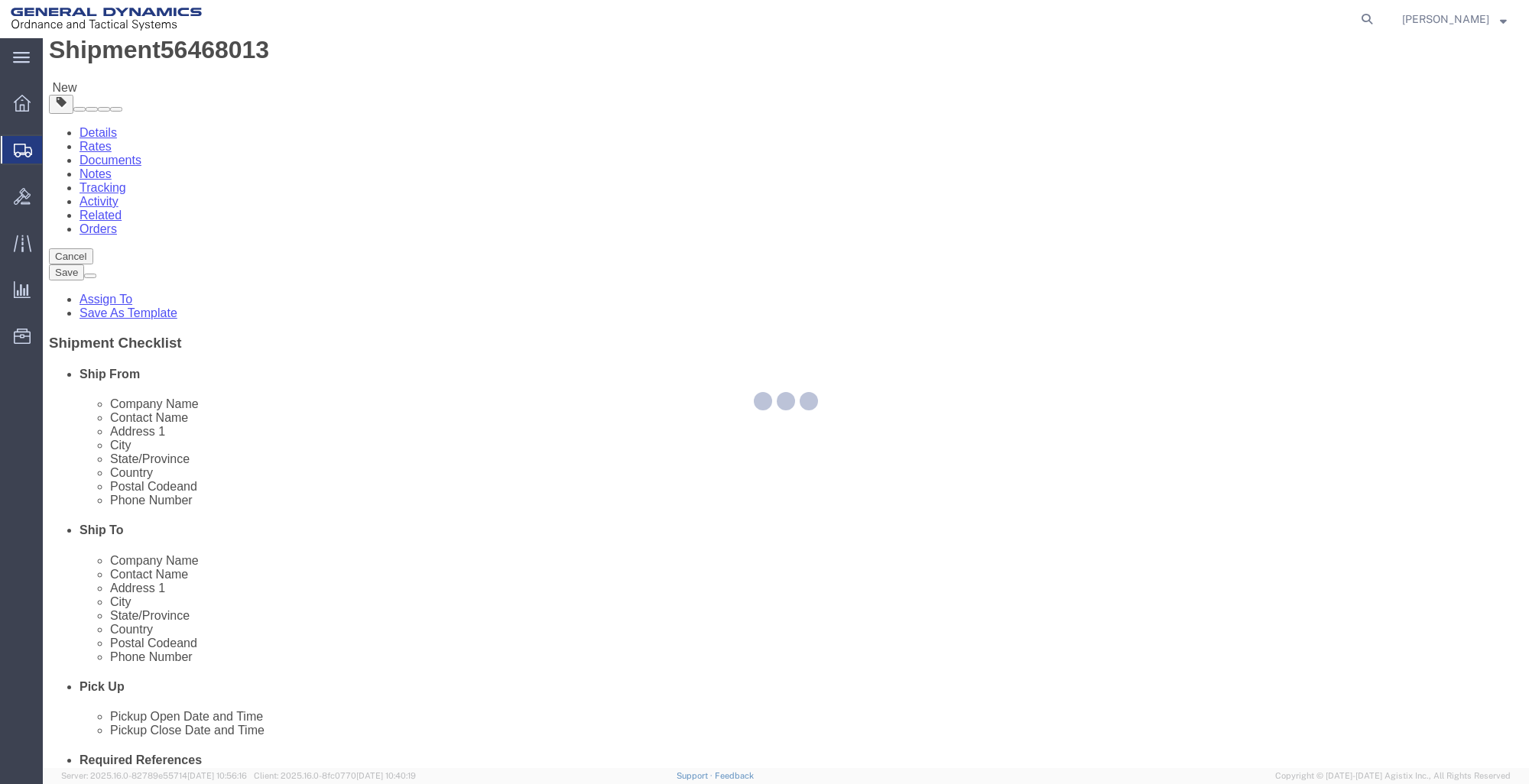
scroll to position [0, 0]
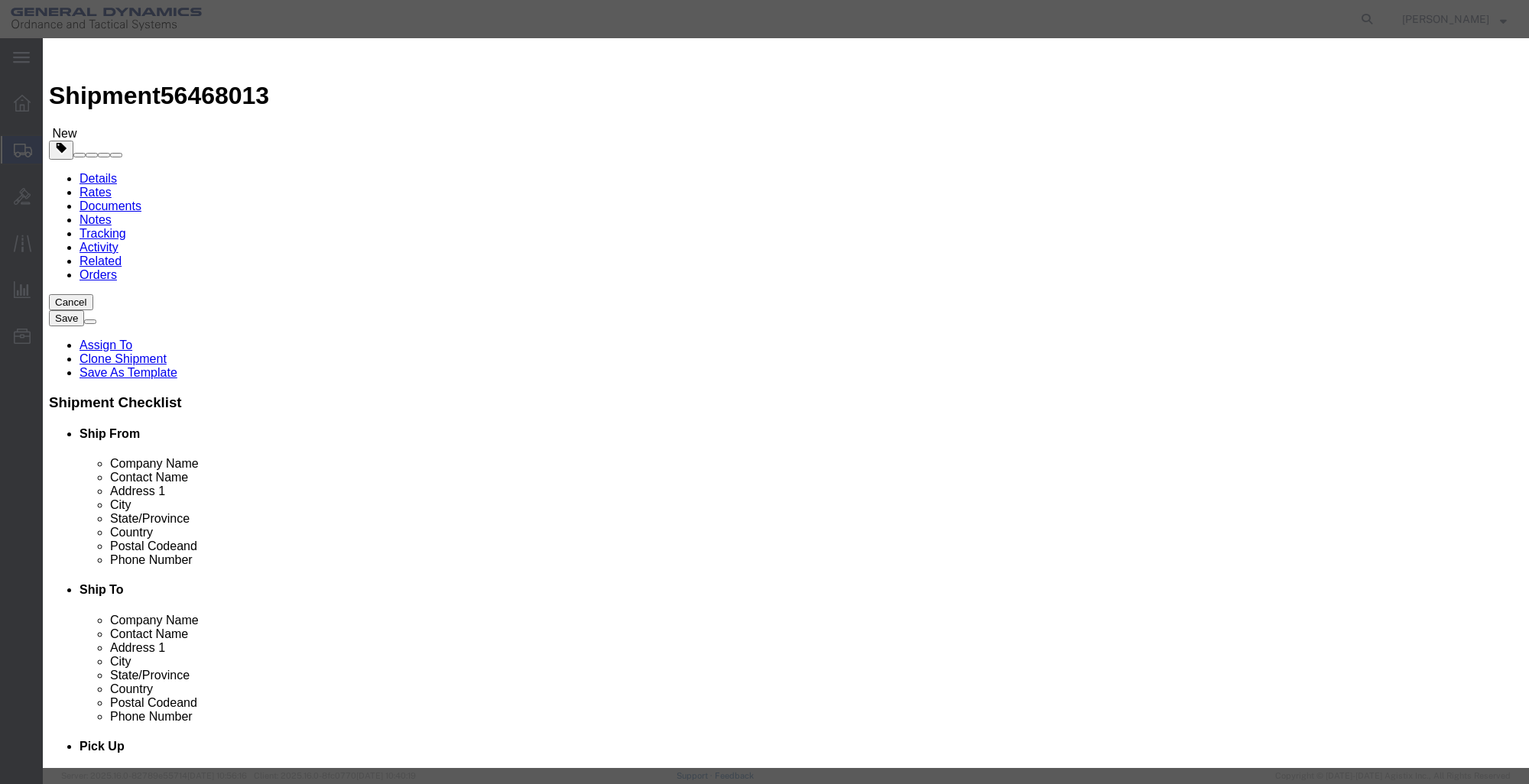
select select "7817"
select select "17707"
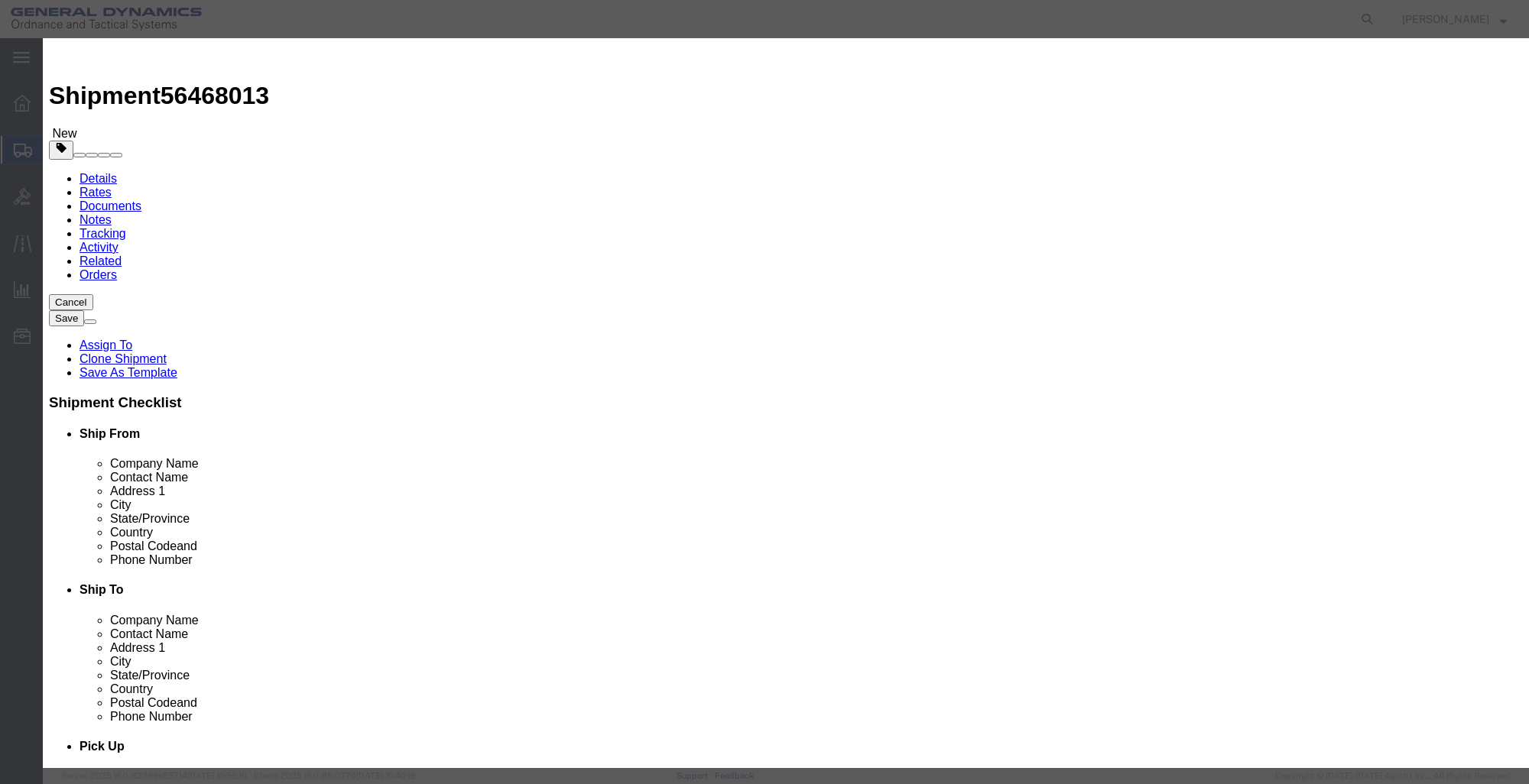
type input "[PERSON_NAME]"
type input "CHIPBLASTER"
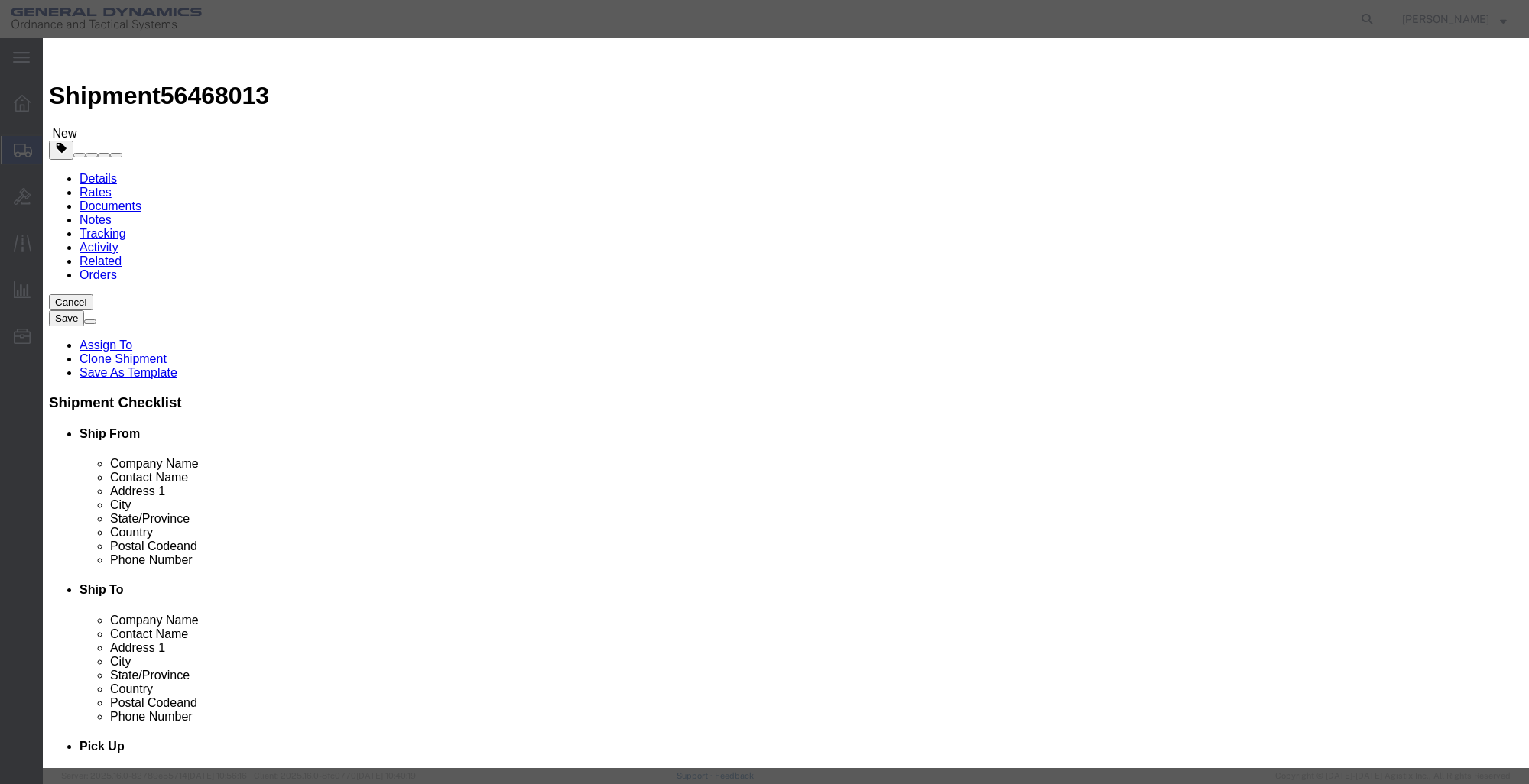
type input "7172448256"
type input "C"
type input "PARAMOUNT"
